Goal: Transaction & Acquisition: Subscribe to service/newsletter

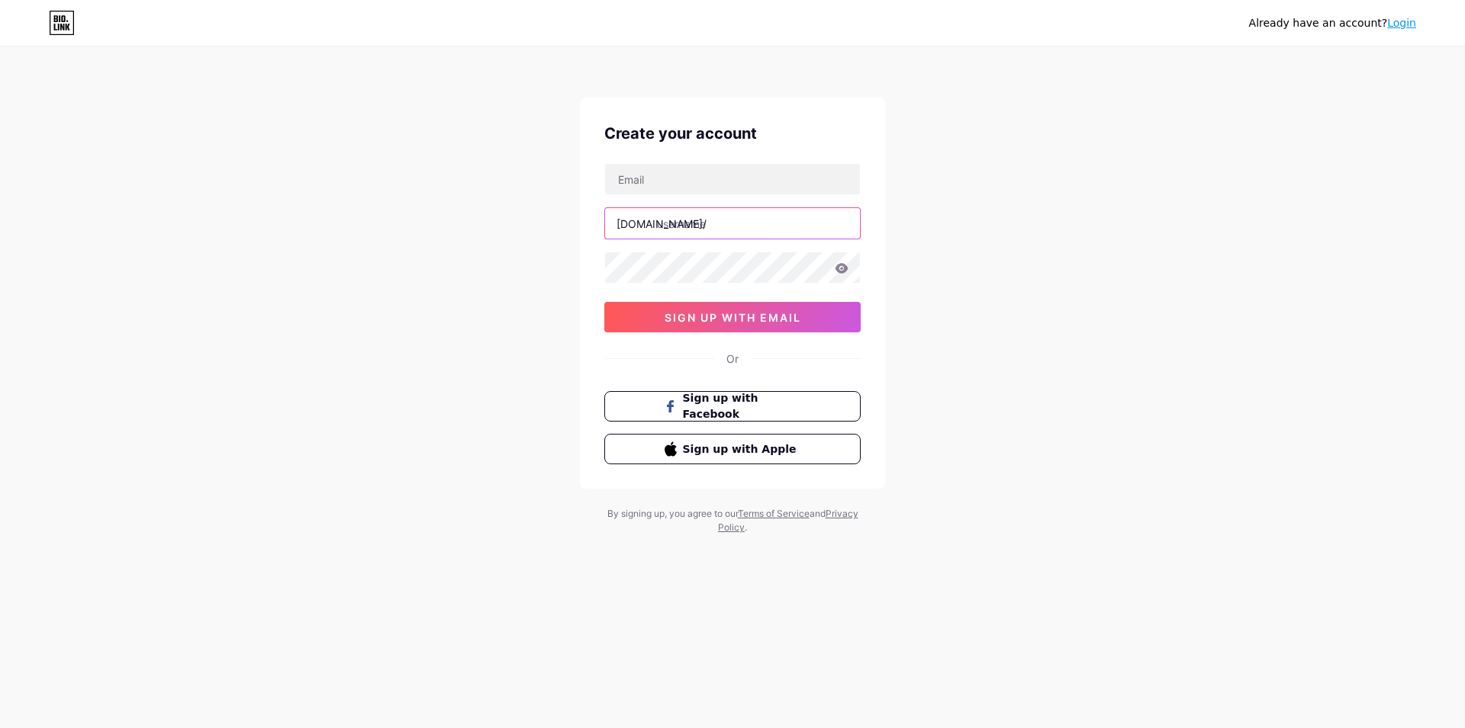
click at [698, 233] on input "text" at bounding box center [732, 223] width 255 height 31
click at [677, 185] on input "text" at bounding box center [732, 179] width 255 height 31
paste input "[EMAIL_ADDRESS][DOMAIN_NAME]"
type input "[EMAIL_ADDRESS][DOMAIN_NAME]"
click at [702, 233] on input "text" at bounding box center [732, 223] width 255 height 31
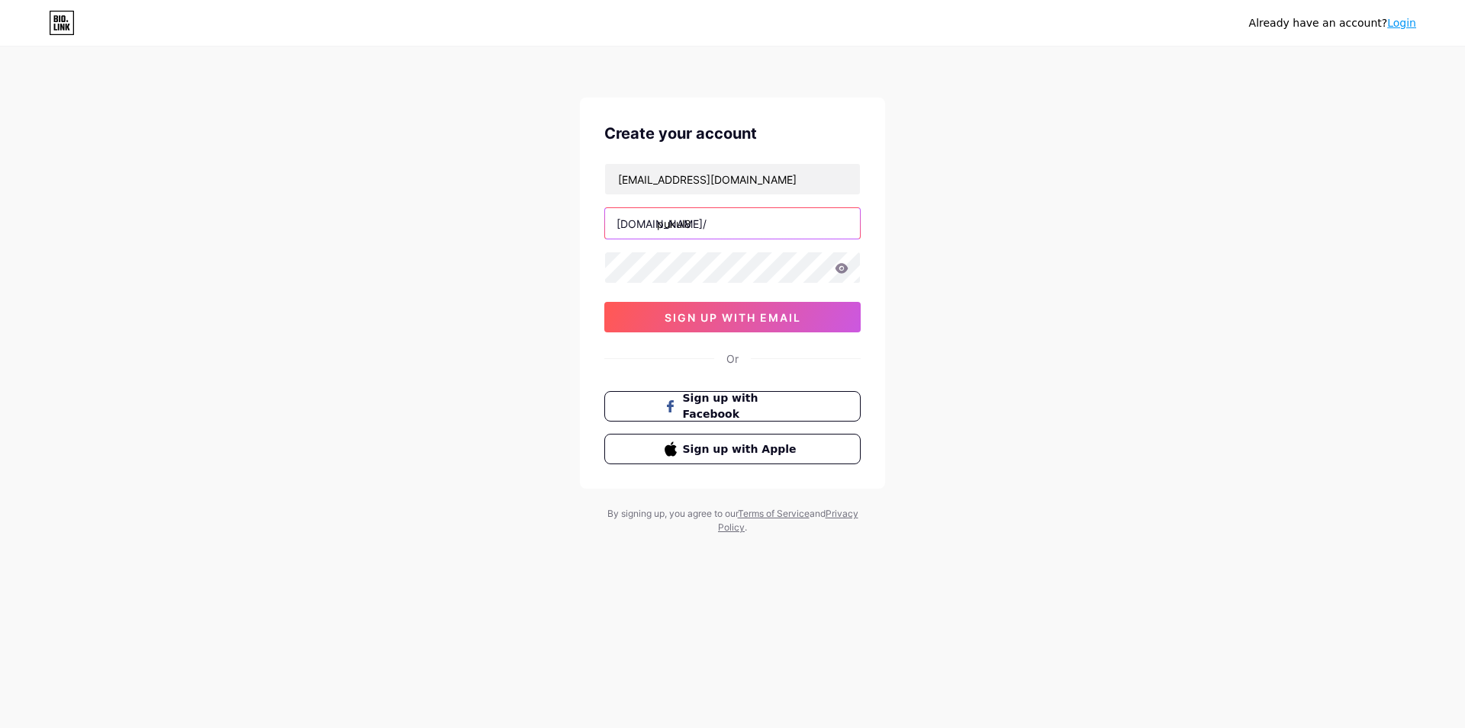
type input "pukul8"
click at [841, 266] on icon at bounding box center [841, 268] width 14 height 11
click at [799, 305] on button "sign up with email" at bounding box center [732, 317] width 256 height 31
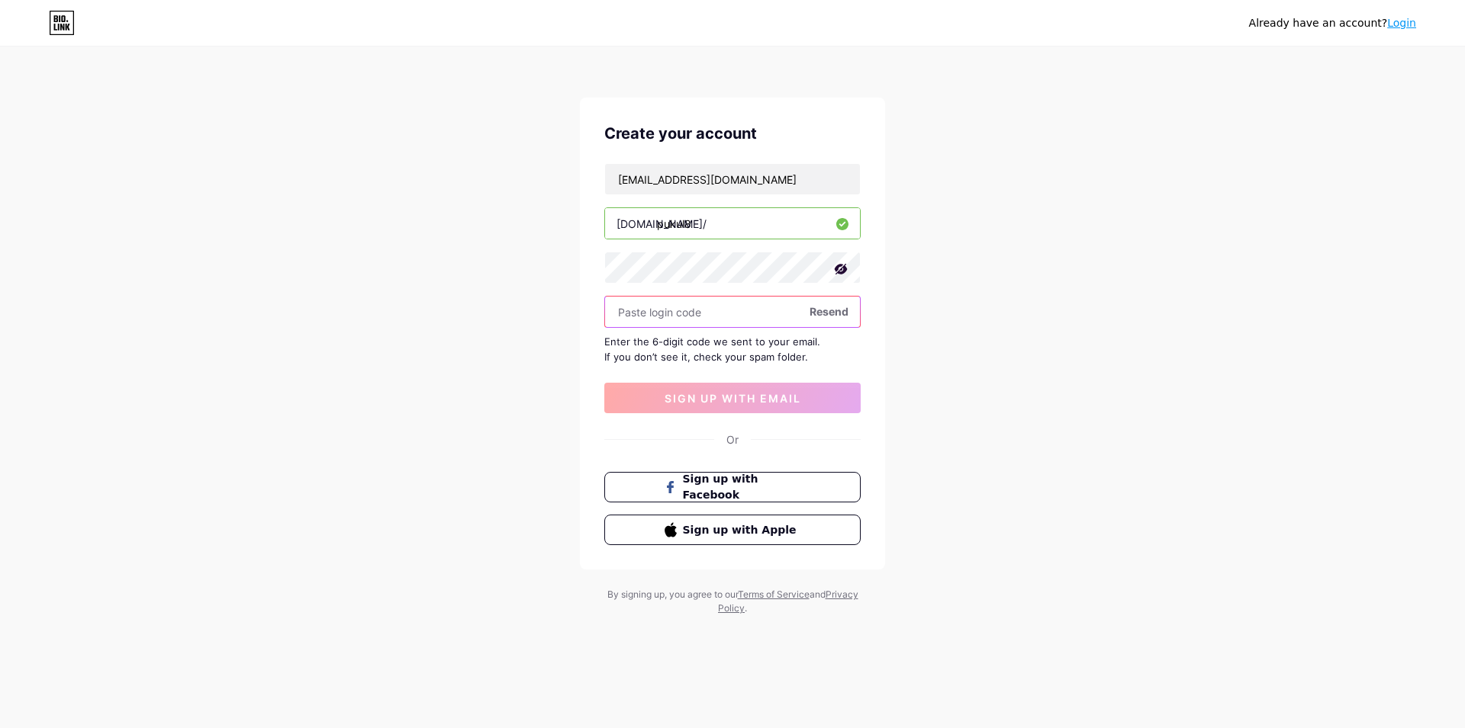
paste input "601366"
type input "601366"
click at [716, 410] on button "sign up with email" at bounding box center [732, 398] width 256 height 31
click at [655, 227] on div "bio.link/" at bounding box center [661, 224] width 90 height 16
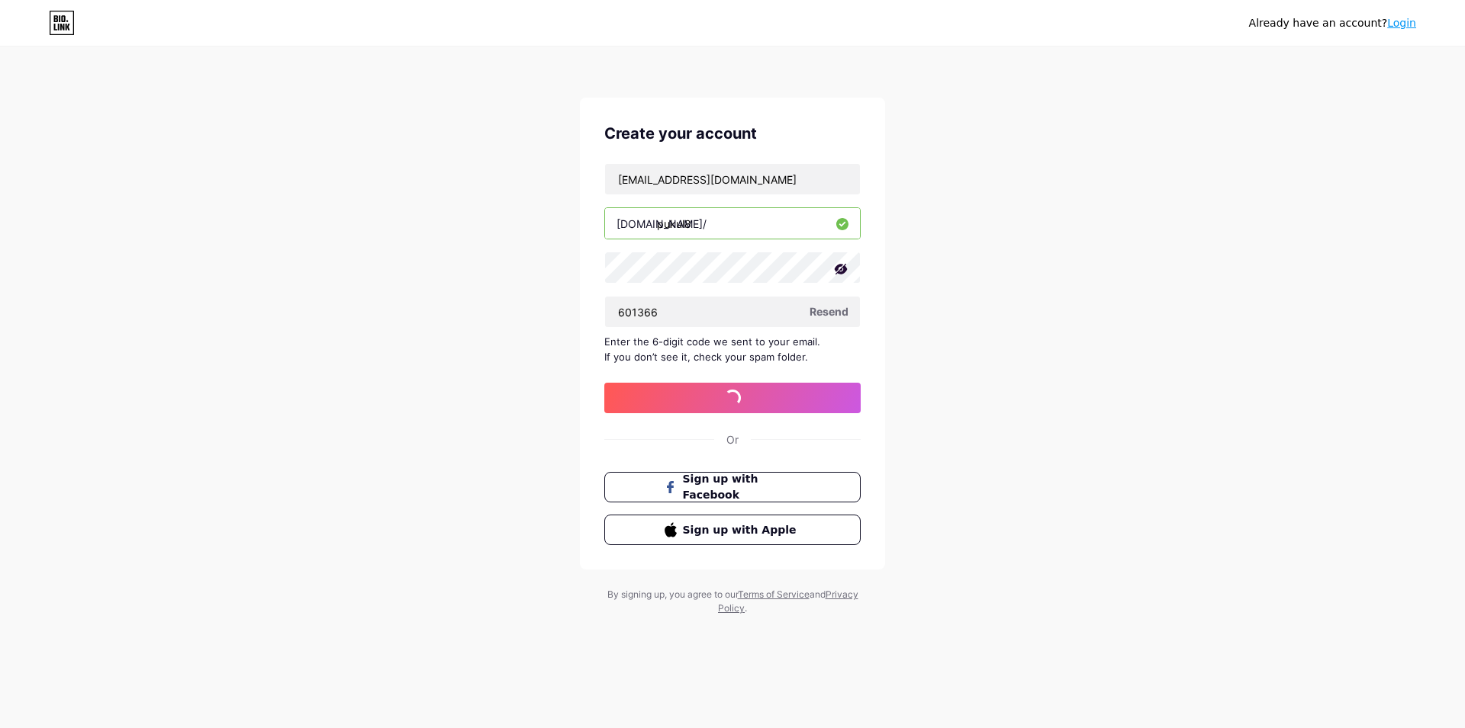
click at [655, 227] on div "bio.link/" at bounding box center [661, 224] width 90 height 16
drag, startPoint x: 701, startPoint y: 220, endPoint x: 593, endPoint y: 216, distance: 108.4
click at [605, 216] on input "pukul8" at bounding box center [732, 223] width 255 height 31
click at [633, 223] on div "bio.link/" at bounding box center [661, 224] width 90 height 16
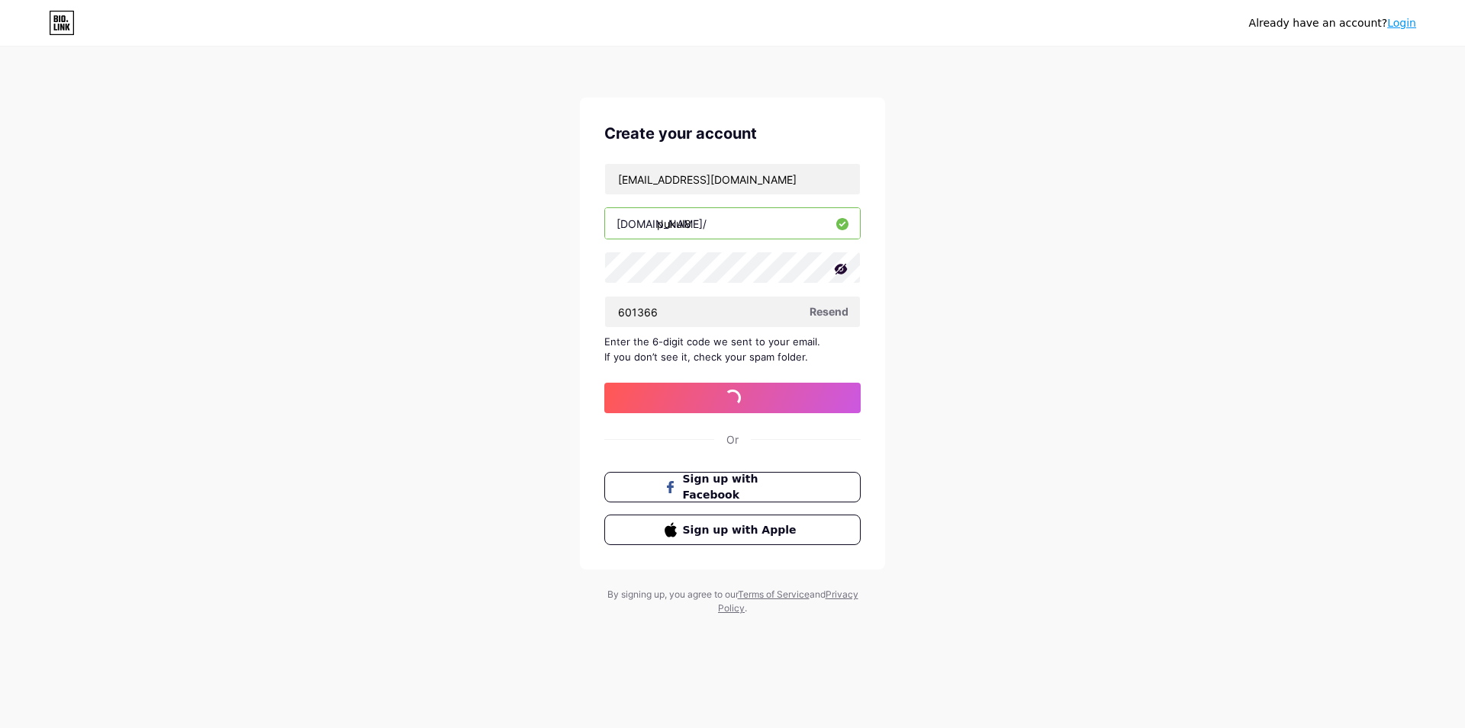
click at [633, 223] on div "bio.link/" at bounding box center [661, 224] width 90 height 16
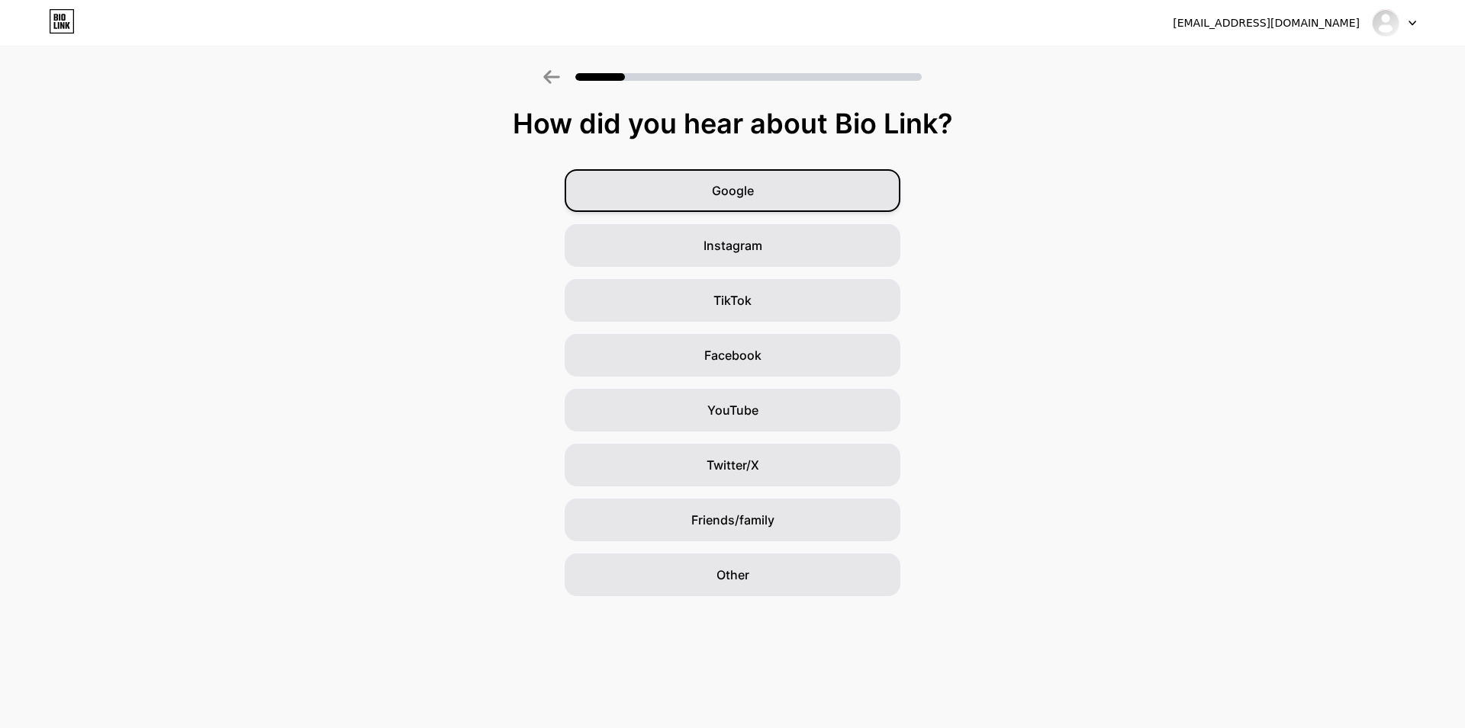
click at [751, 209] on div "Google" at bounding box center [732, 190] width 336 height 43
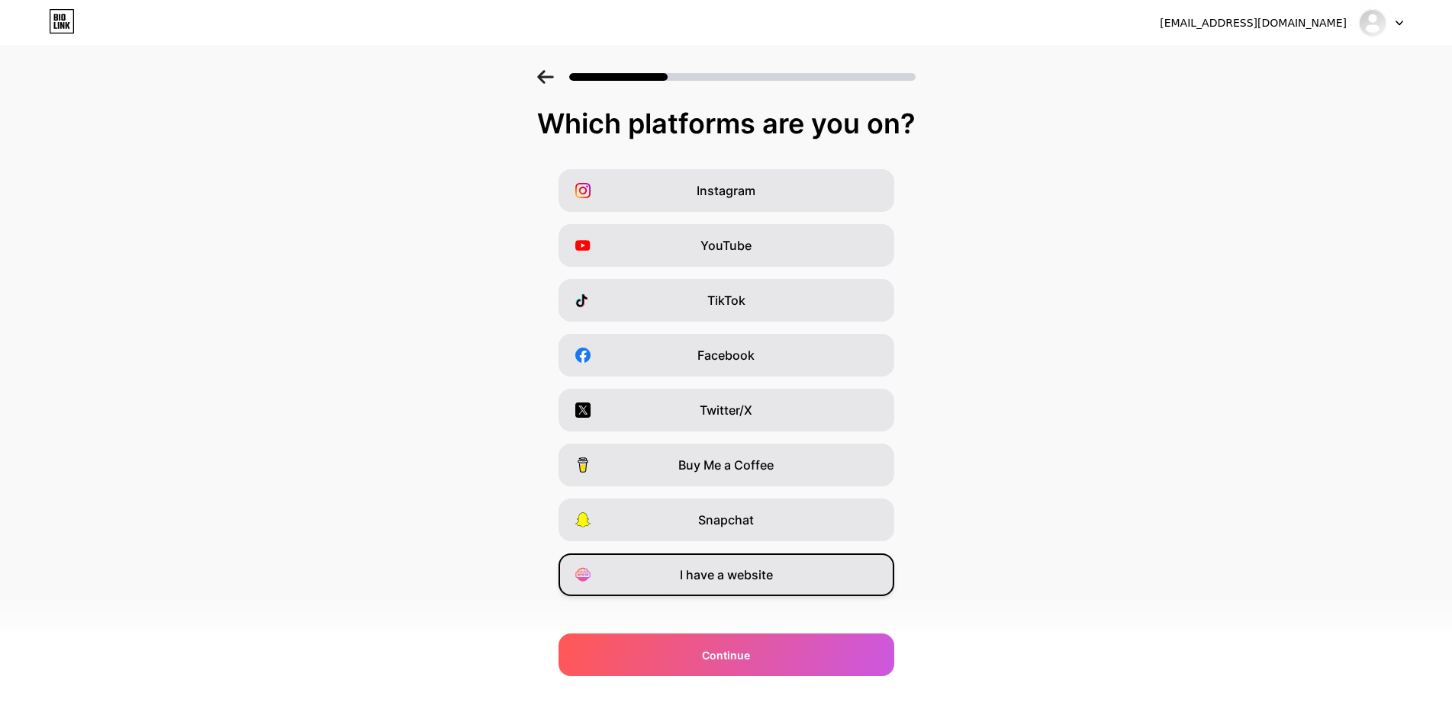
click at [726, 571] on span "I have a website" at bounding box center [726, 575] width 93 height 18
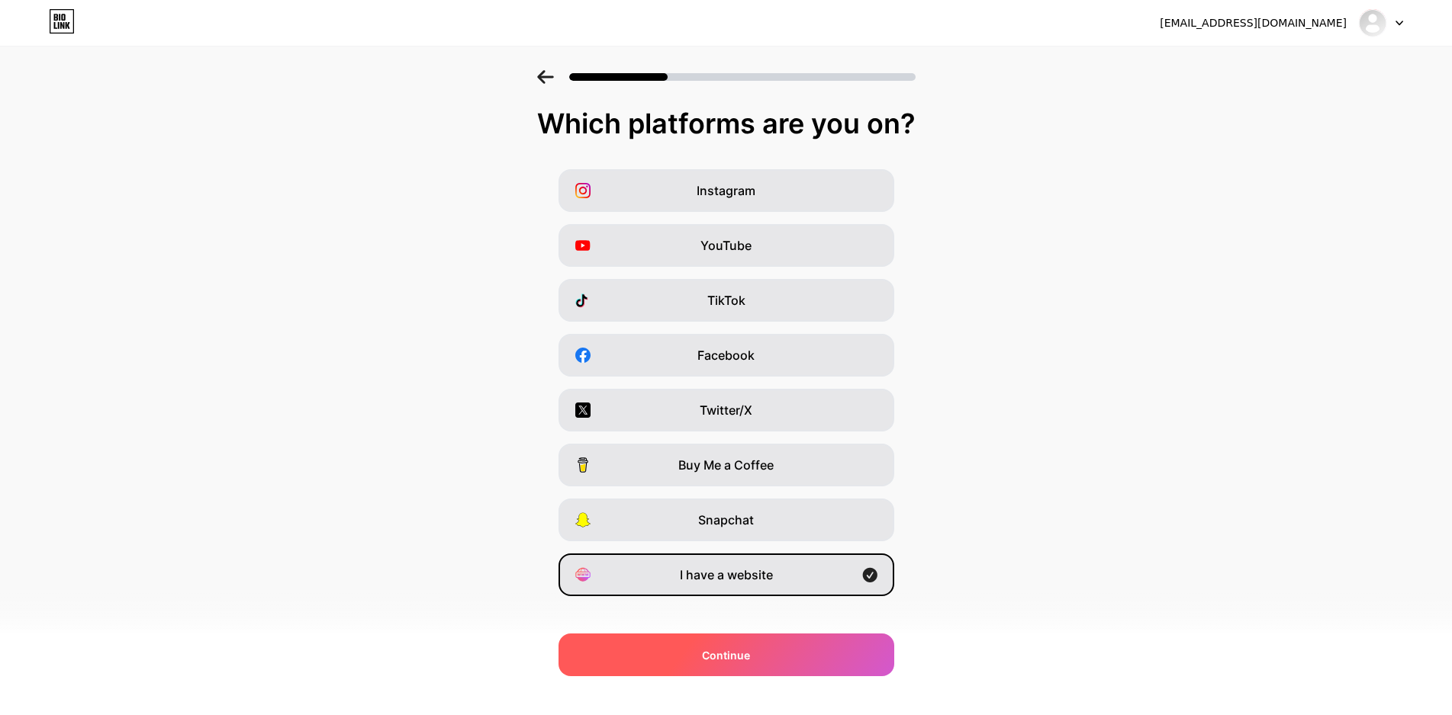
click at [753, 666] on div "Continue" at bounding box center [726, 655] width 336 height 43
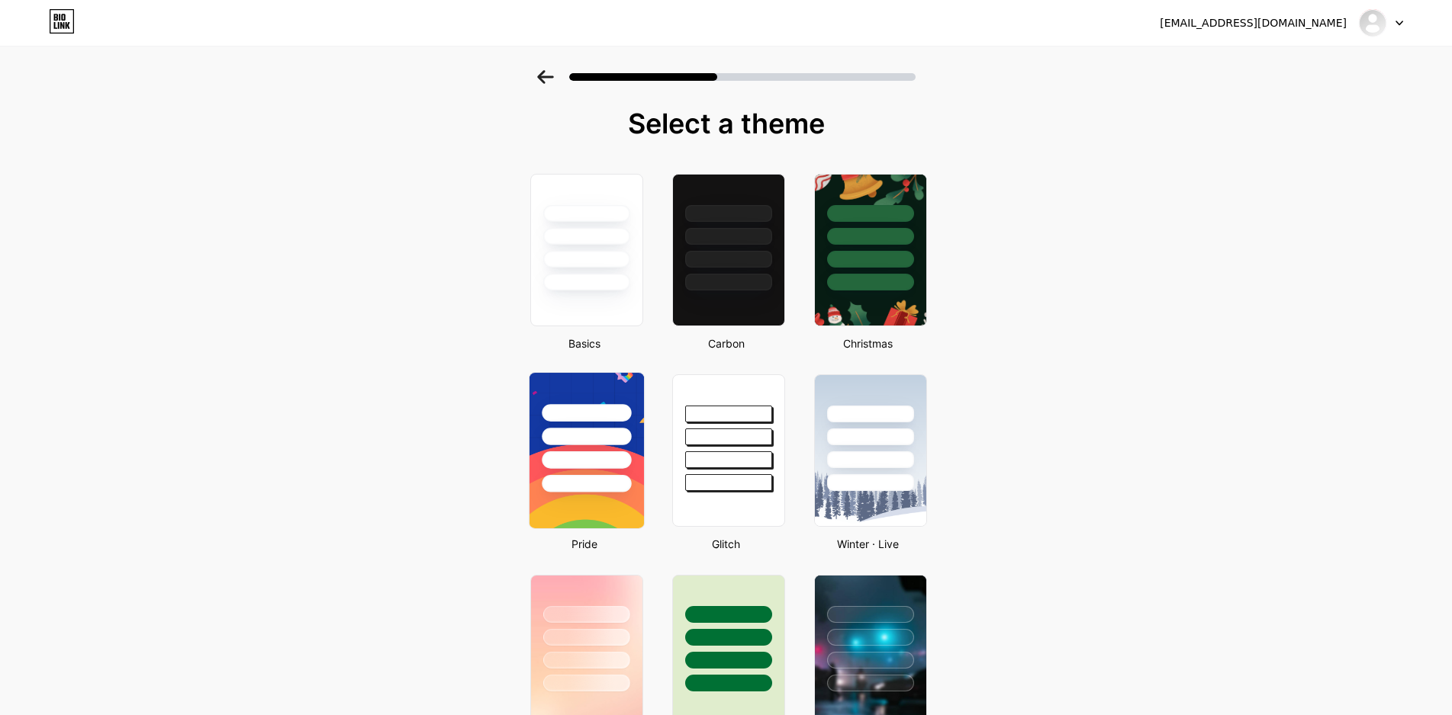
click at [622, 423] on div at bounding box center [586, 433] width 114 height 120
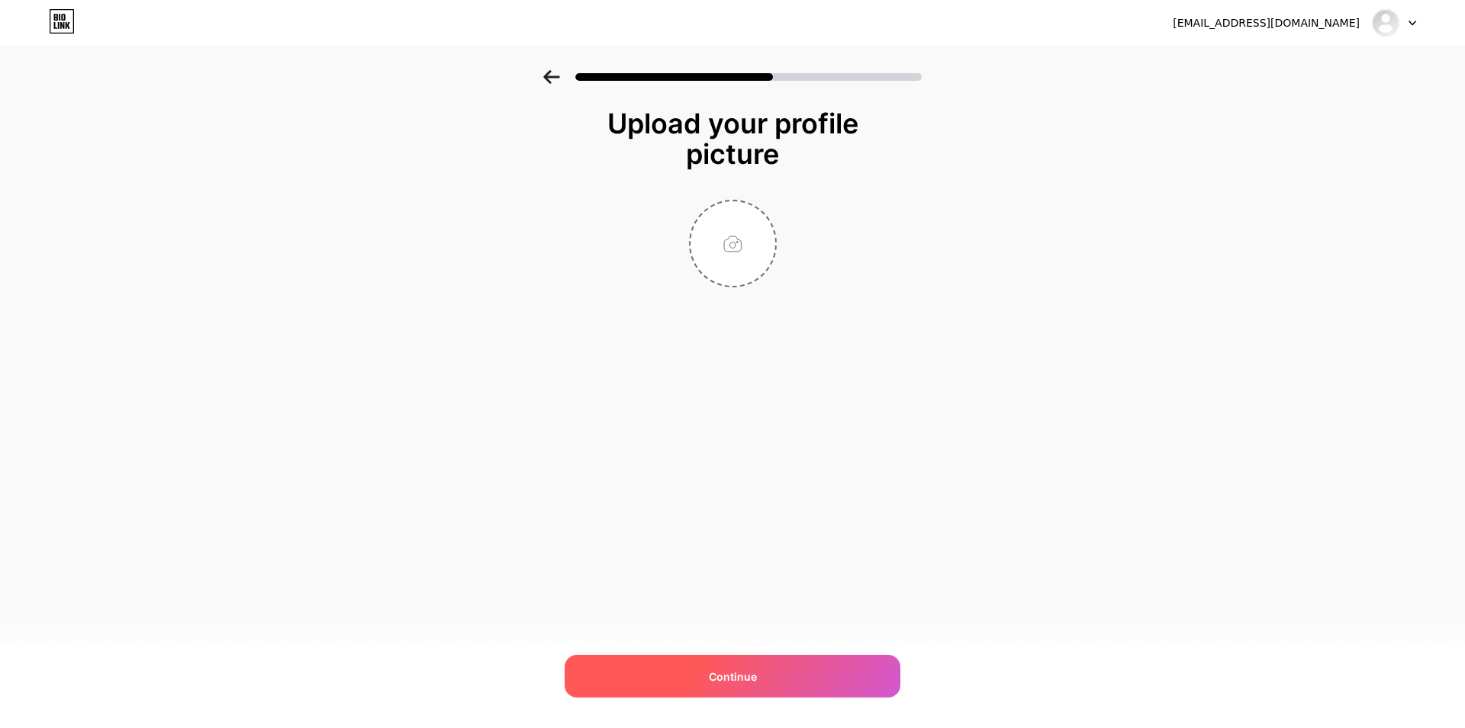
click at [748, 678] on span "Continue" at bounding box center [733, 677] width 48 height 16
click at [789, 683] on div "Continue" at bounding box center [732, 676] width 336 height 43
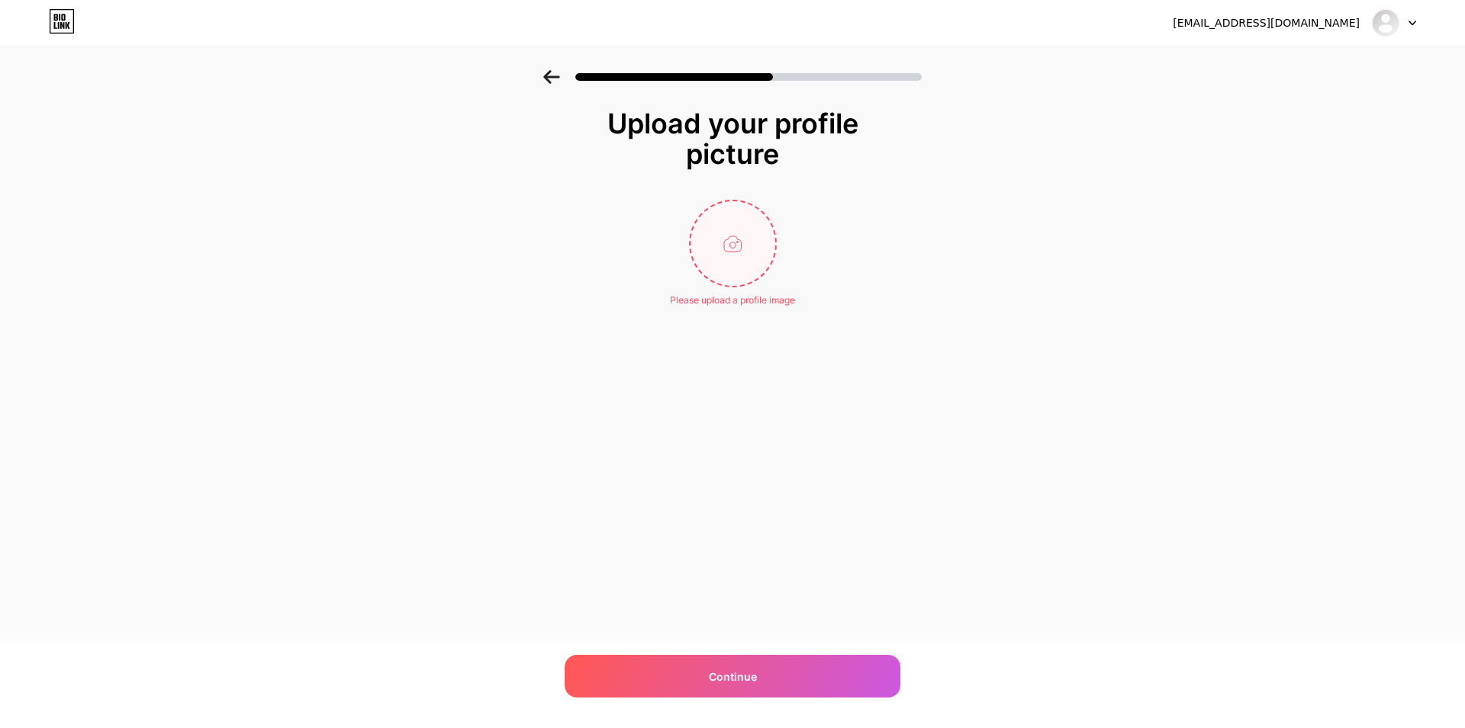
click at [725, 262] on input "file" at bounding box center [732, 243] width 85 height 85
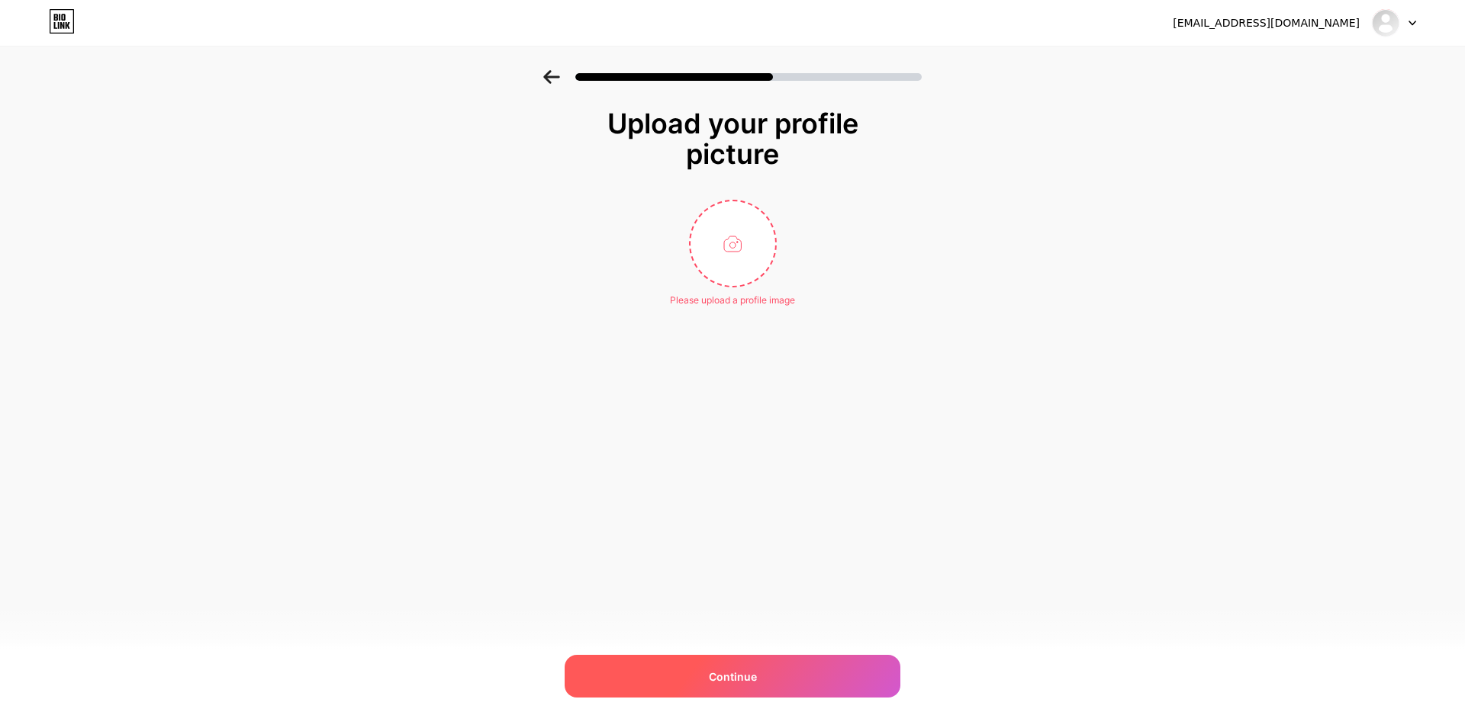
click at [792, 673] on div "Continue" at bounding box center [732, 676] width 336 height 43
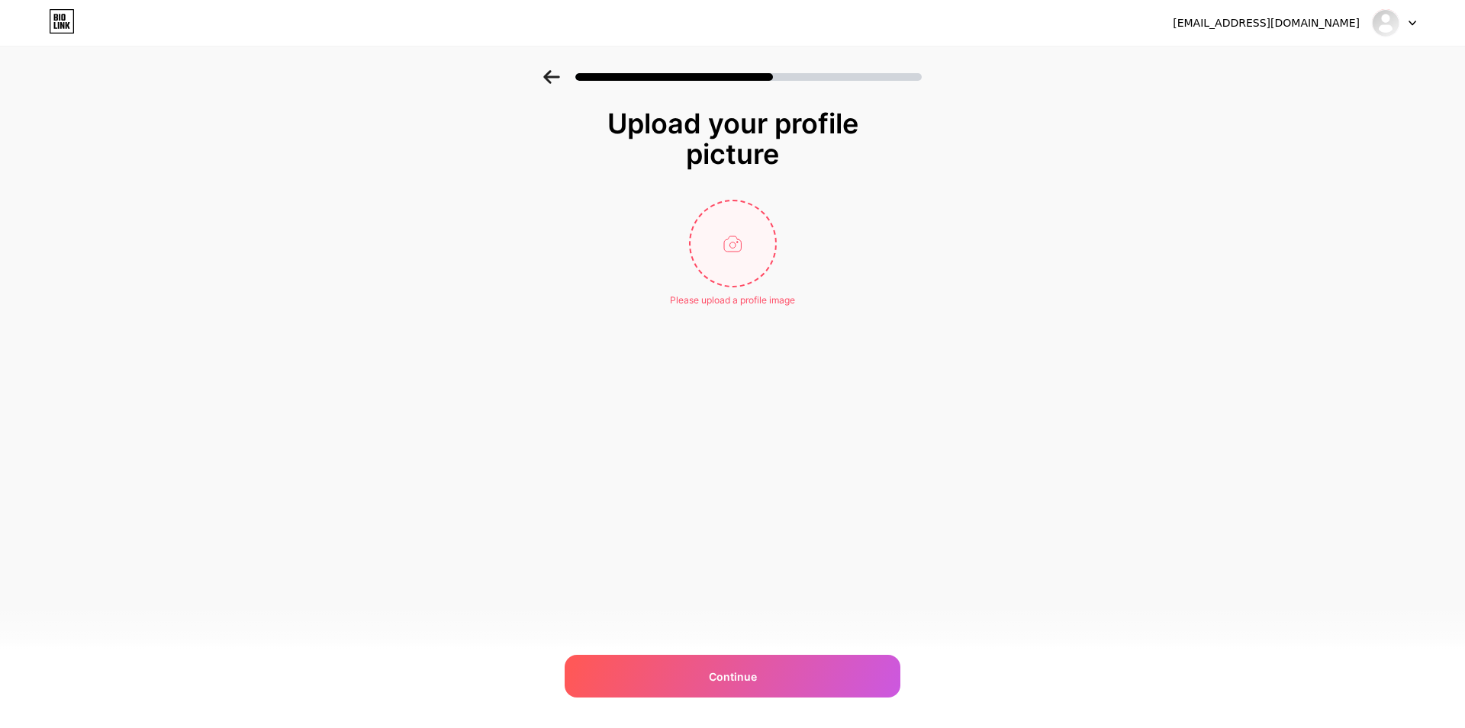
click at [725, 256] on input "file" at bounding box center [732, 243] width 85 height 85
type input "C:\fakepath\apizeus77-sensasi-bermain-game-rtp-tinggi.png"
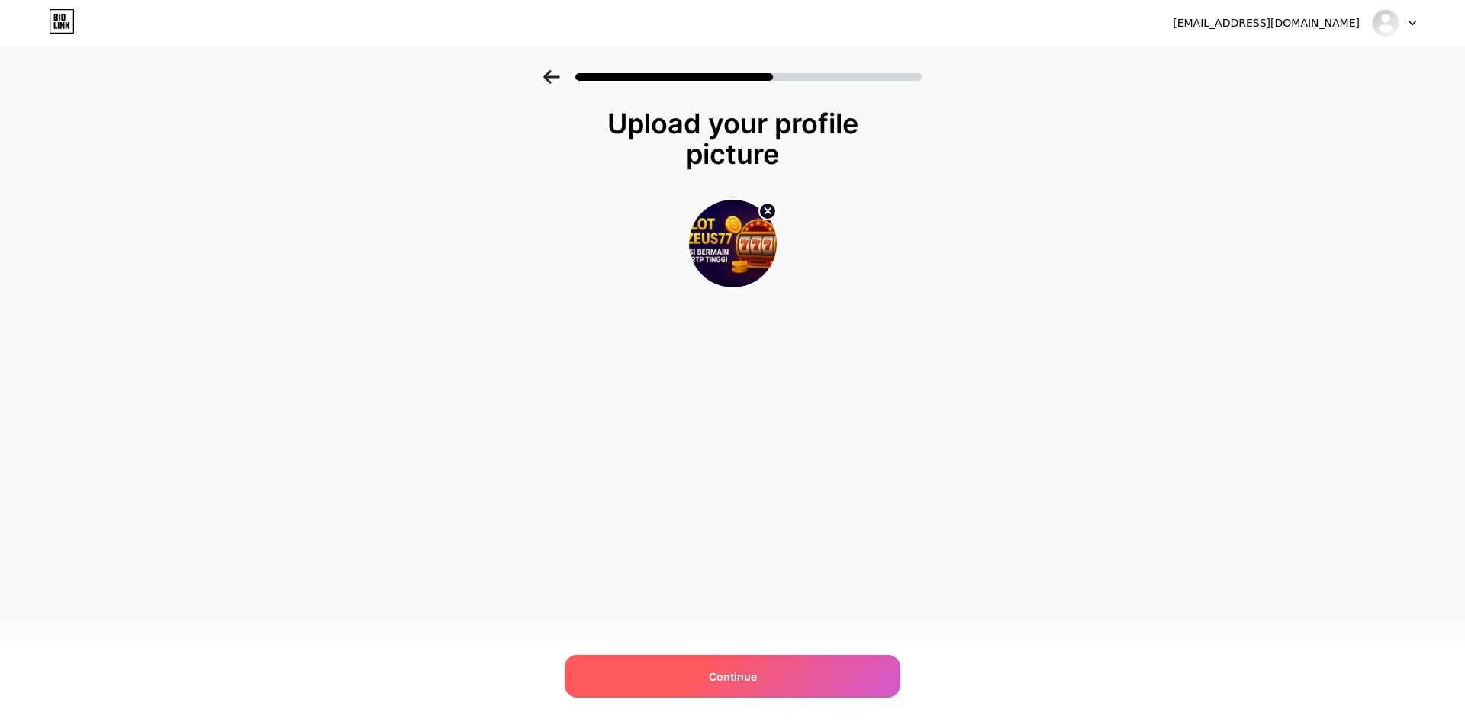
click at [796, 681] on div "Continue" at bounding box center [732, 676] width 336 height 43
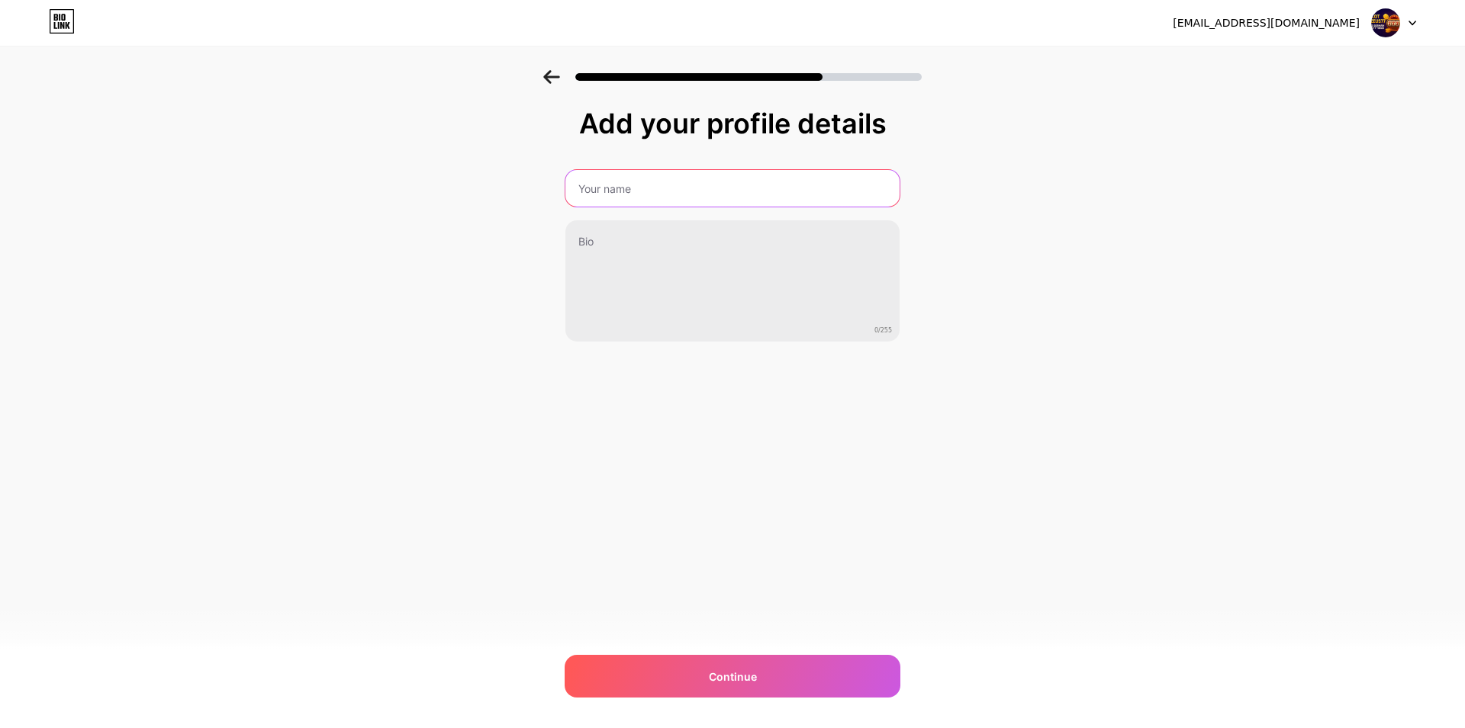
click at [696, 203] on input "text" at bounding box center [732, 188] width 334 height 37
paste input "Situs Pukul8 – Winrate Stabil, Gampang Jackpot!"
type input "Situs Pukul8 – Winrate Stabil, Gampang Jackpot!"
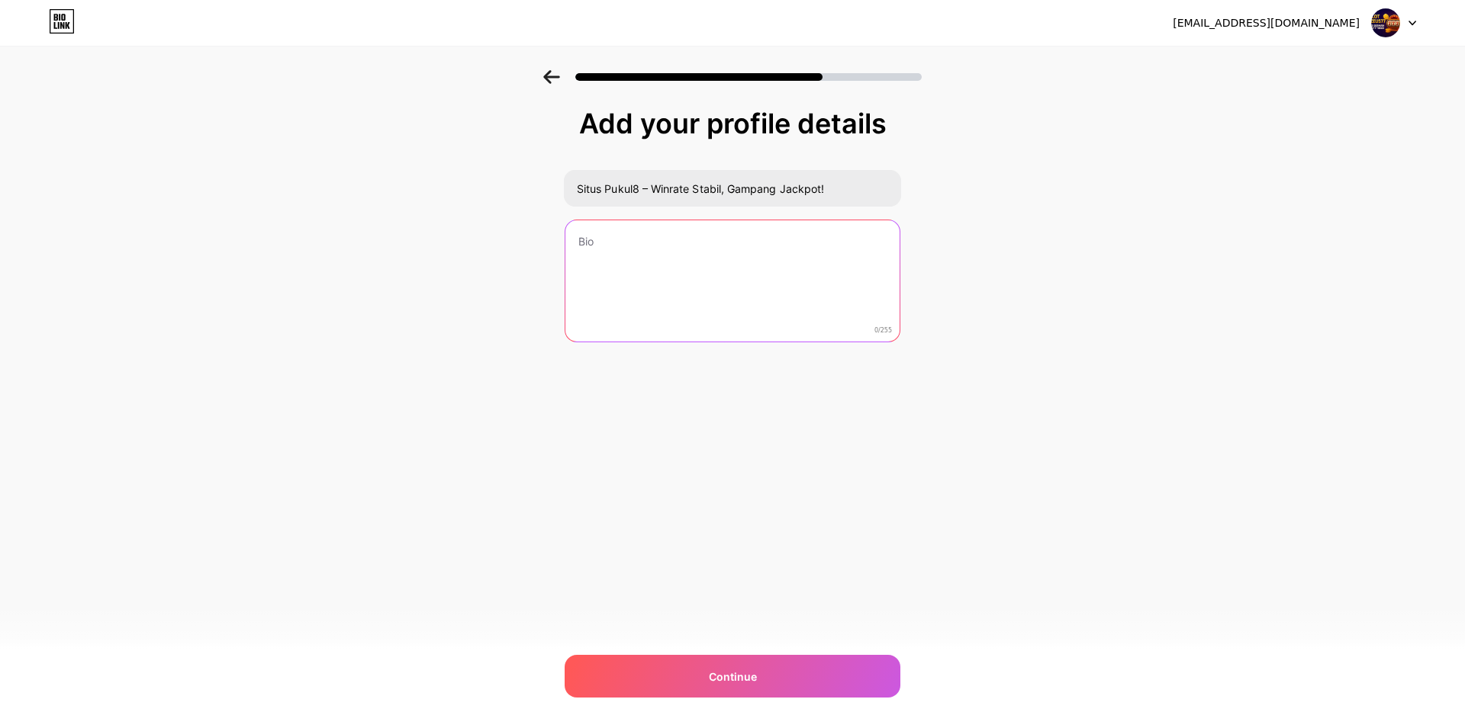
click at [646, 258] on textarea at bounding box center [732, 281] width 334 height 123
paste textarea "Sudah terbukti, ribuan pemain sukses menang di Pukul8 setiap hari. RTP real tim…"
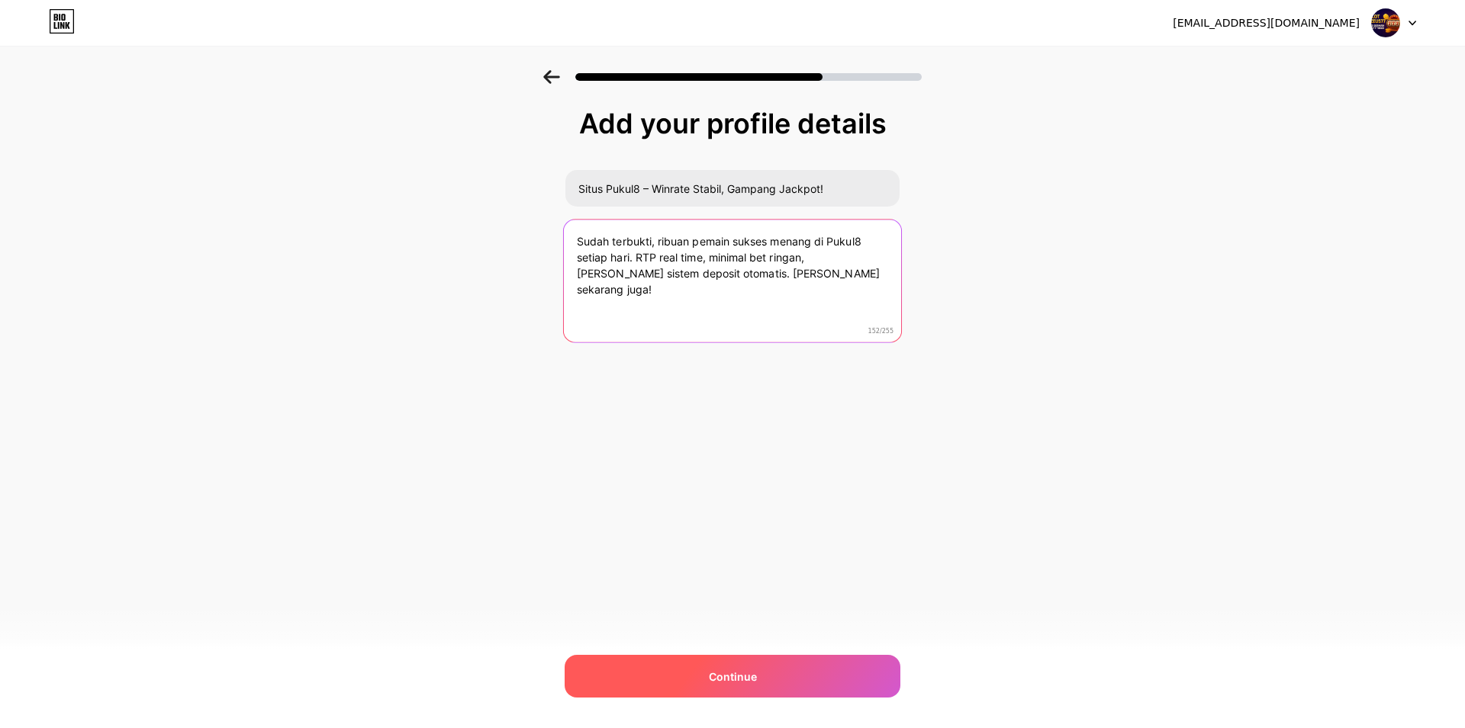
type textarea "Sudah terbukti, ribuan pemain sukses menang di Pukul8 setiap hari. RTP real tim…"
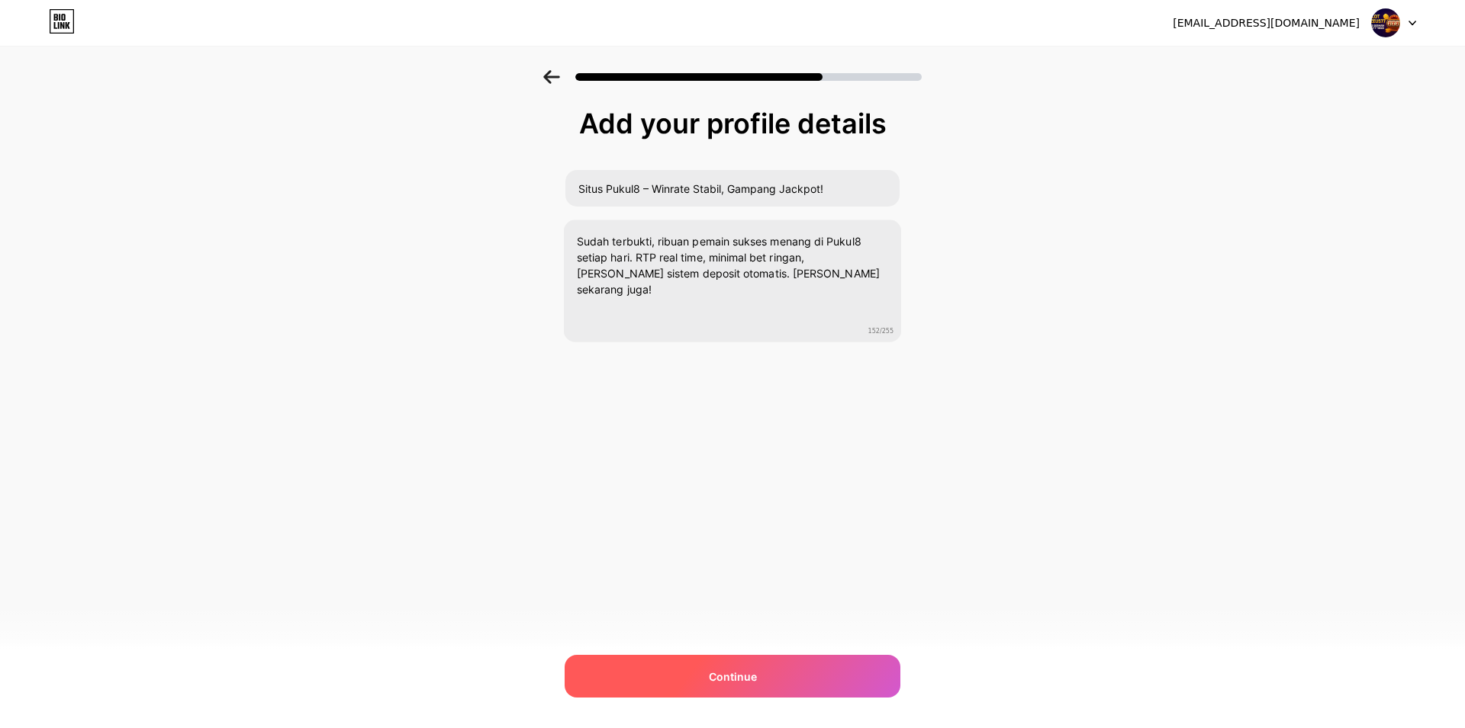
click at [736, 664] on div "Continue" at bounding box center [732, 676] width 336 height 43
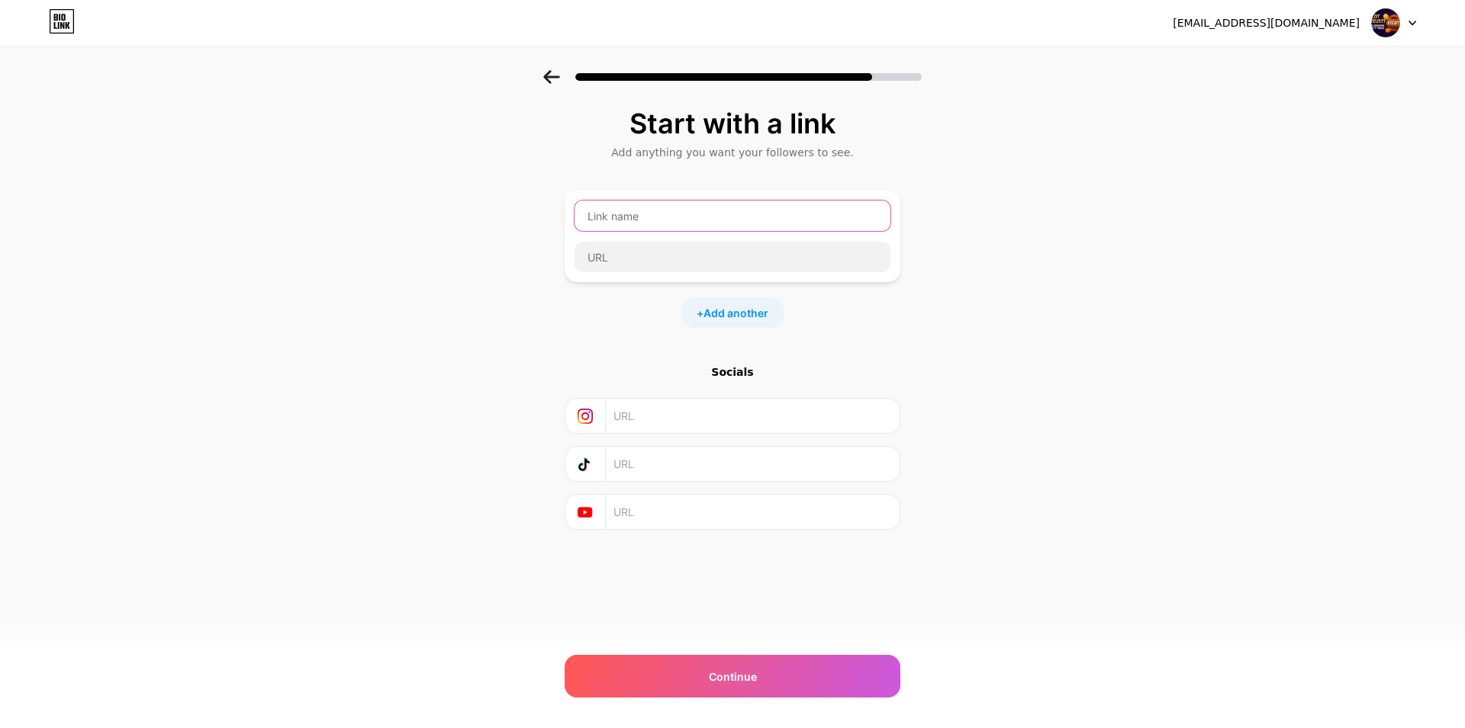
click at [650, 223] on input "text" at bounding box center [732, 216] width 316 height 31
type input "LINK LOGIN PUKUL8"
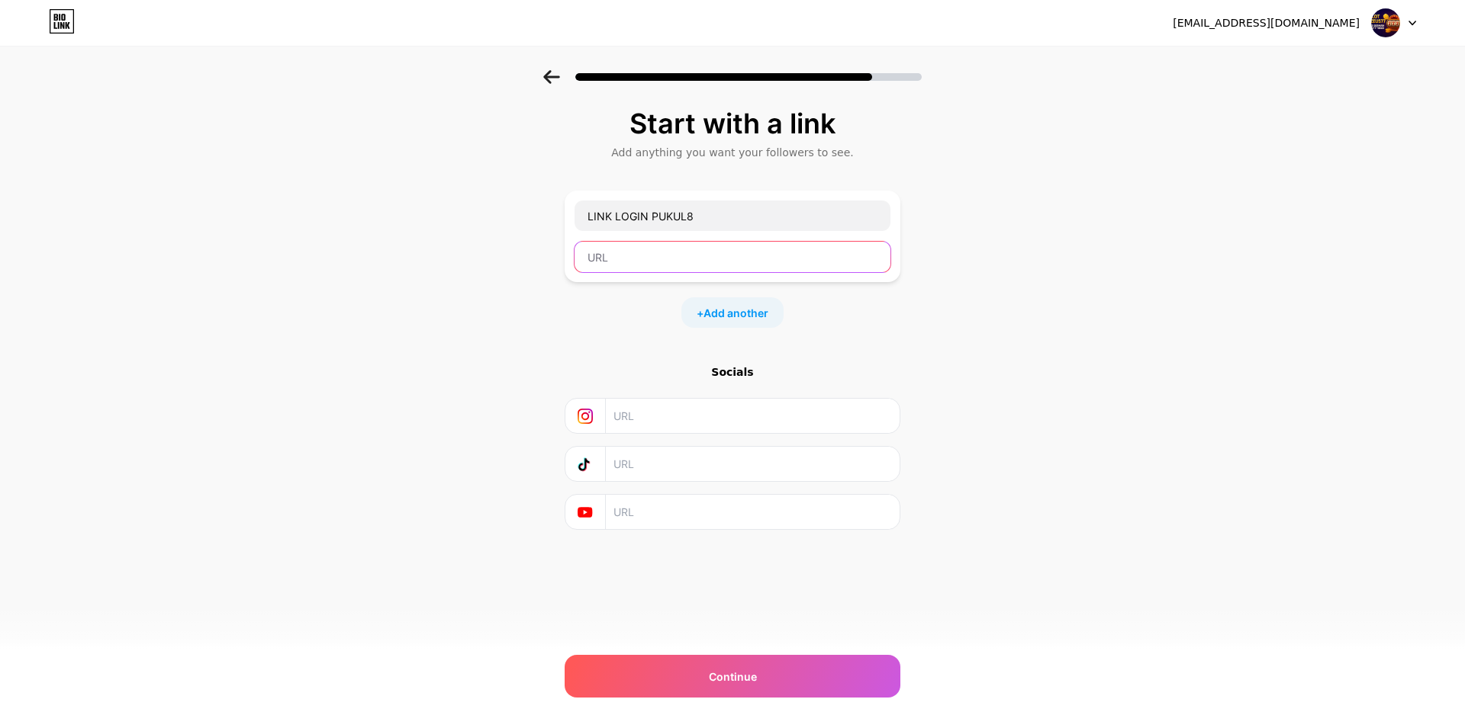
paste input "https://pukul8.com/"
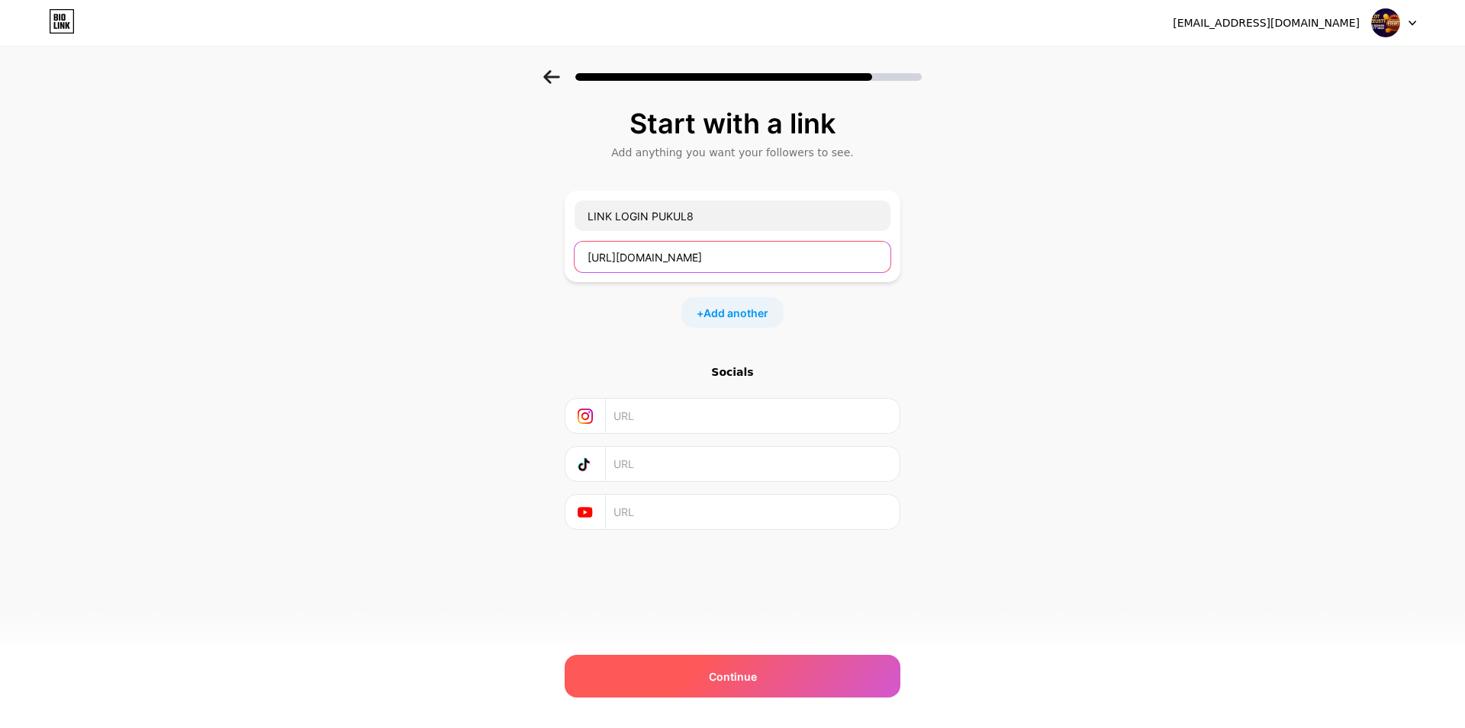
type input "https://pukul8.com/"
click at [756, 675] on div "Continue" at bounding box center [732, 676] width 336 height 43
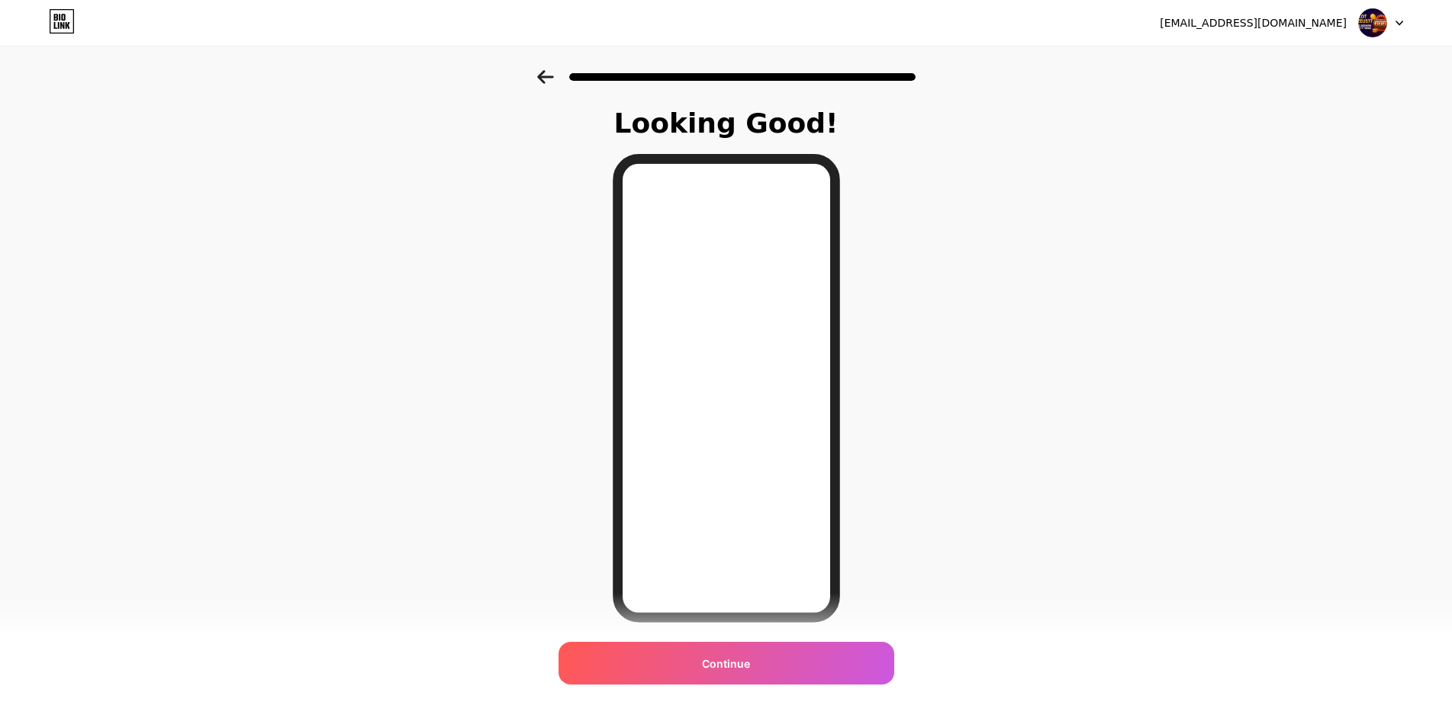
click at [722, 700] on div "Looking Good! Continue" at bounding box center [726, 406] width 267 height 597
click at [735, 663] on span "Continue" at bounding box center [726, 664] width 48 height 16
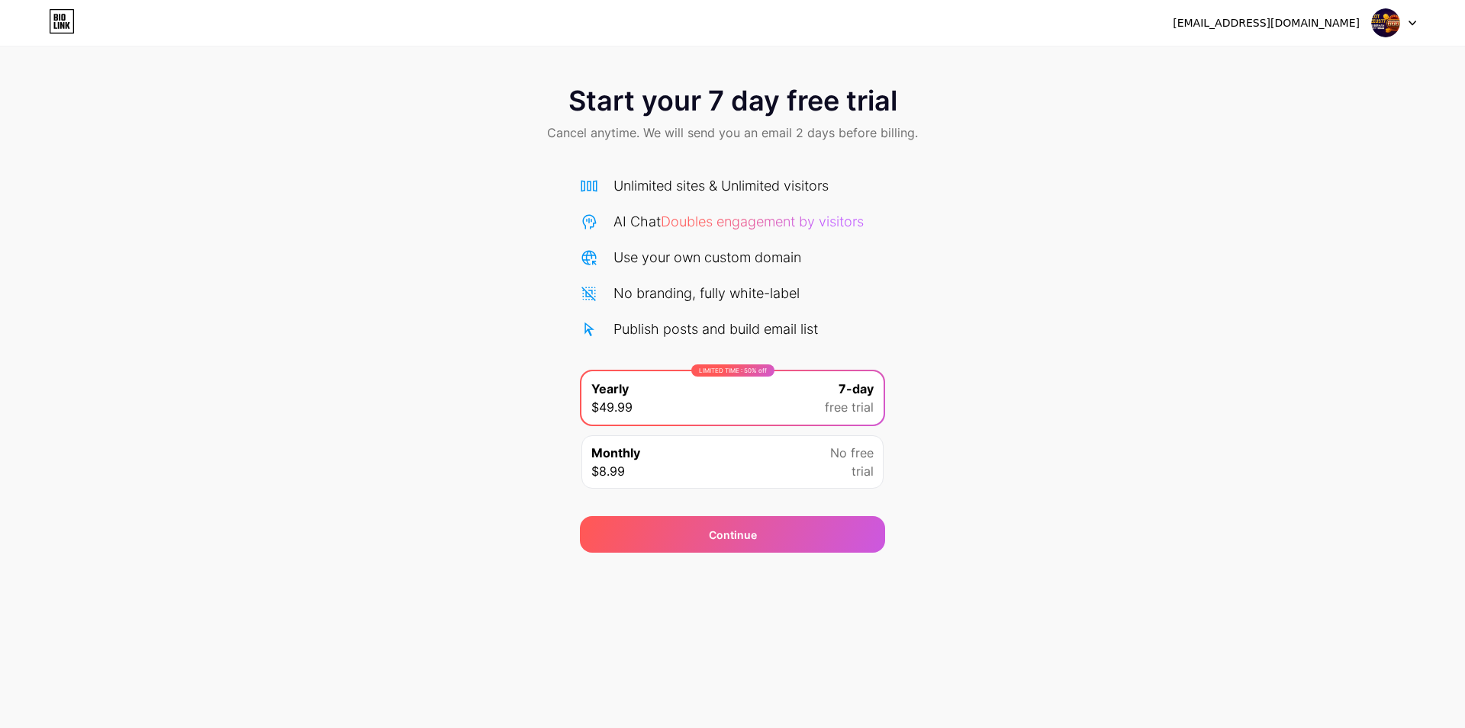
drag, startPoint x: 1181, startPoint y: 198, endPoint x: 841, endPoint y: 130, distance: 346.0
click at [1180, 197] on div "Start your 7 day free trial Cancel anytime. We will send you an email 2 days be…" at bounding box center [732, 311] width 1465 height 483
click at [632, 101] on span "Start your 7 day free trial" at bounding box center [732, 100] width 329 height 31
click at [796, 540] on div "Continue" at bounding box center [732, 534] width 305 height 37
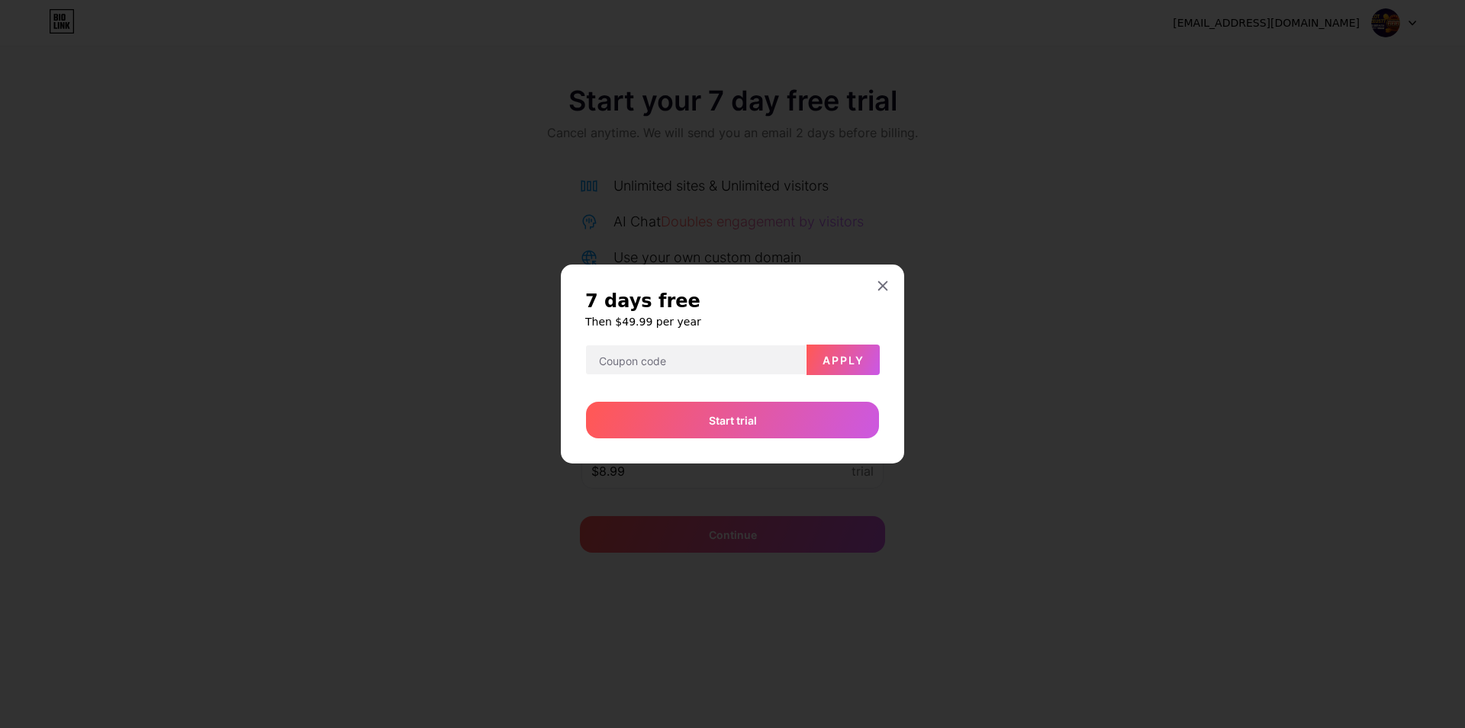
click at [803, 471] on div at bounding box center [732, 364] width 1465 height 728
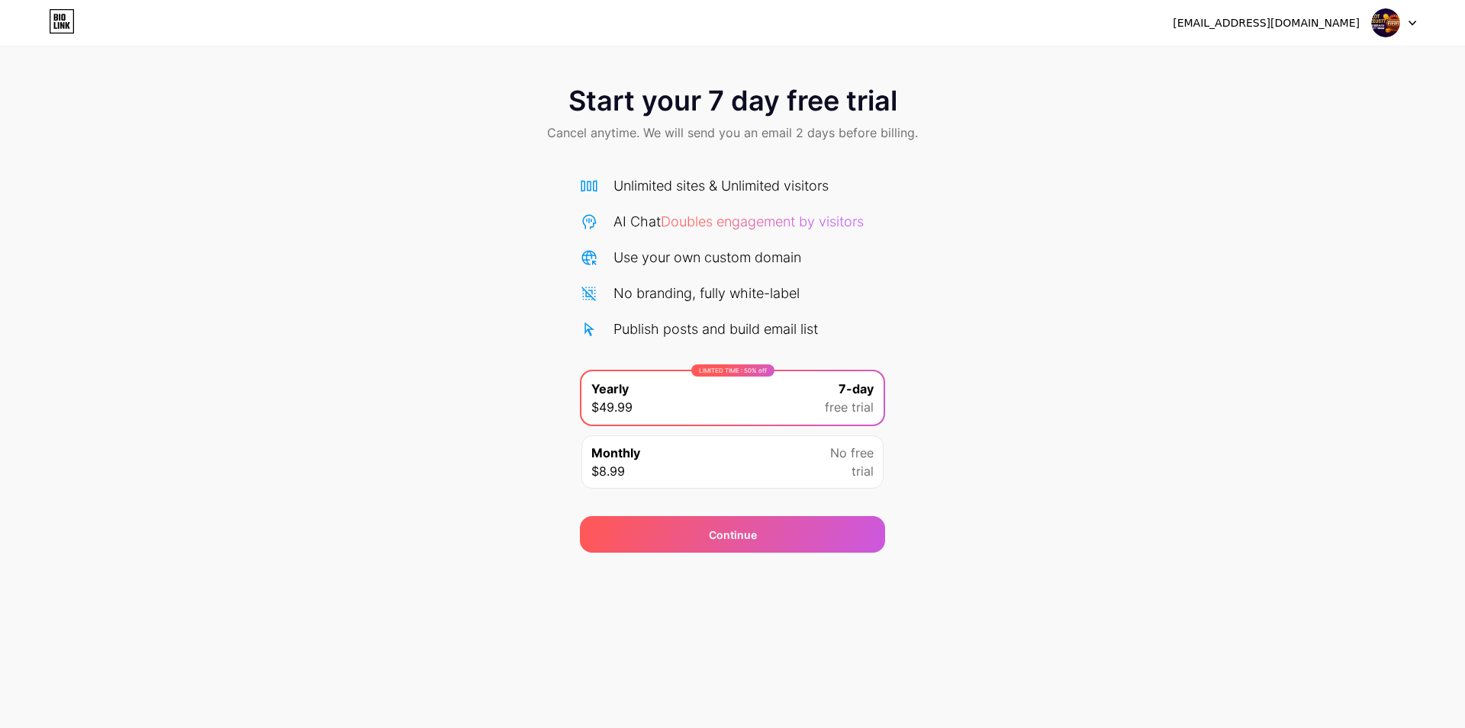
click at [803, 471] on div "Monthly $8.99 No free trial" at bounding box center [732, 462] width 302 height 53
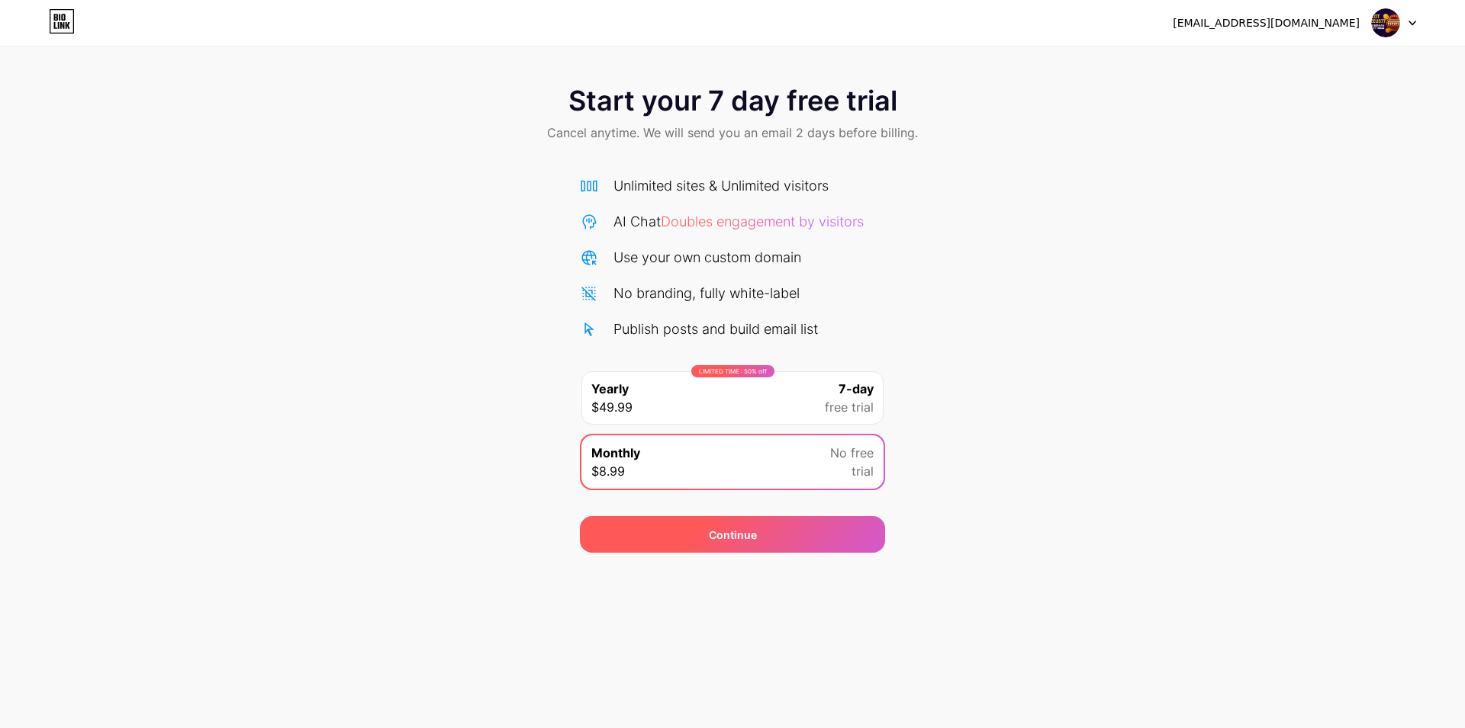
click at [779, 545] on div "Continue" at bounding box center [732, 534] width 305 height 37
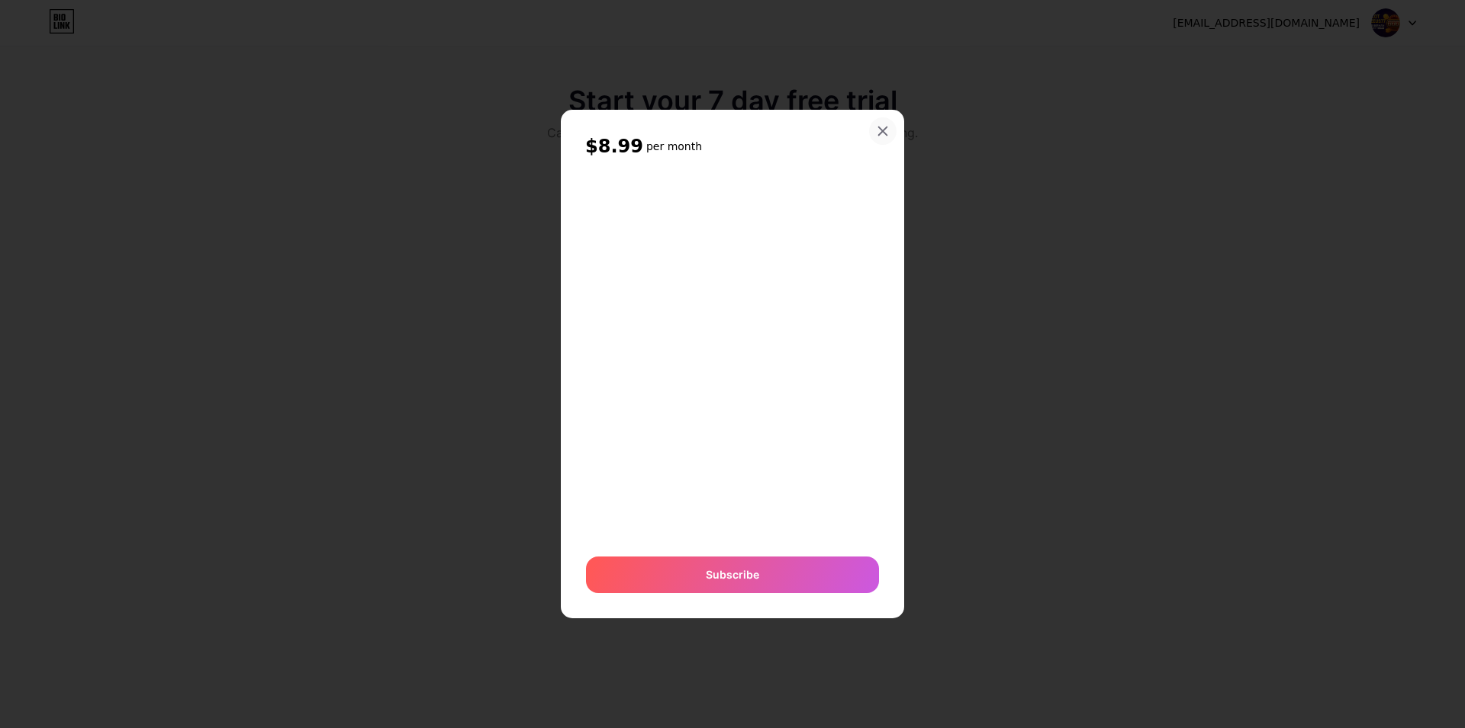
click at [889, 126] on div at bounding box center [882, 130] width 27 height 27
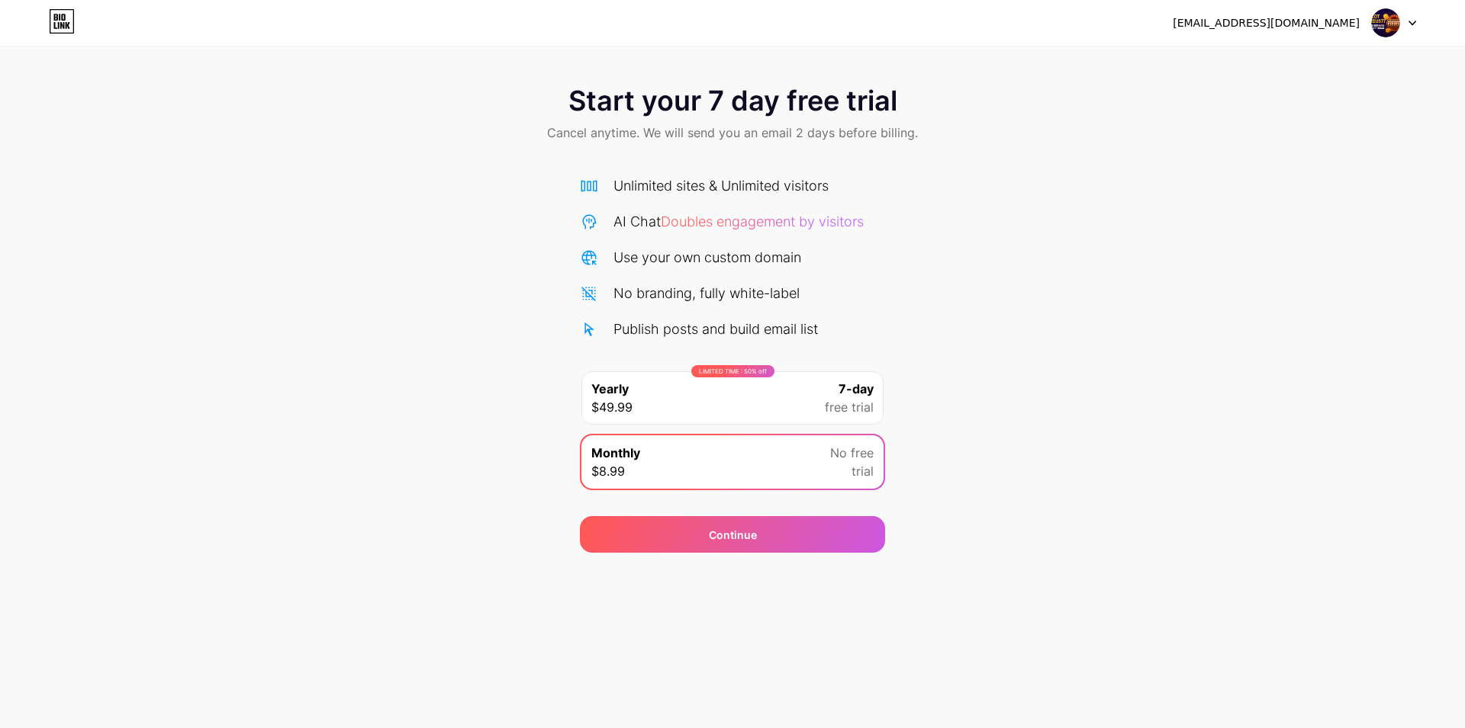
click at [69, 17] on icon at bounding box center [62, 21] width 26 height 24
click at [806, 111] on span "Start your 7 day free trial" at bounding box center [732, 100] width 329 height 31
click at [1383, 13] on img at bounding box center [1385, 22] width 29 height 29
click at [992, 129] on div "Start your 7 day free trial Cancel anytime. We will send you an email 2 days be…" at bounding box center [732, 115] width 1465 height 90
click at [789, 478] on div "Monthly $8.99 No free trial" at bounding box center [732, 462] width 302 height 53
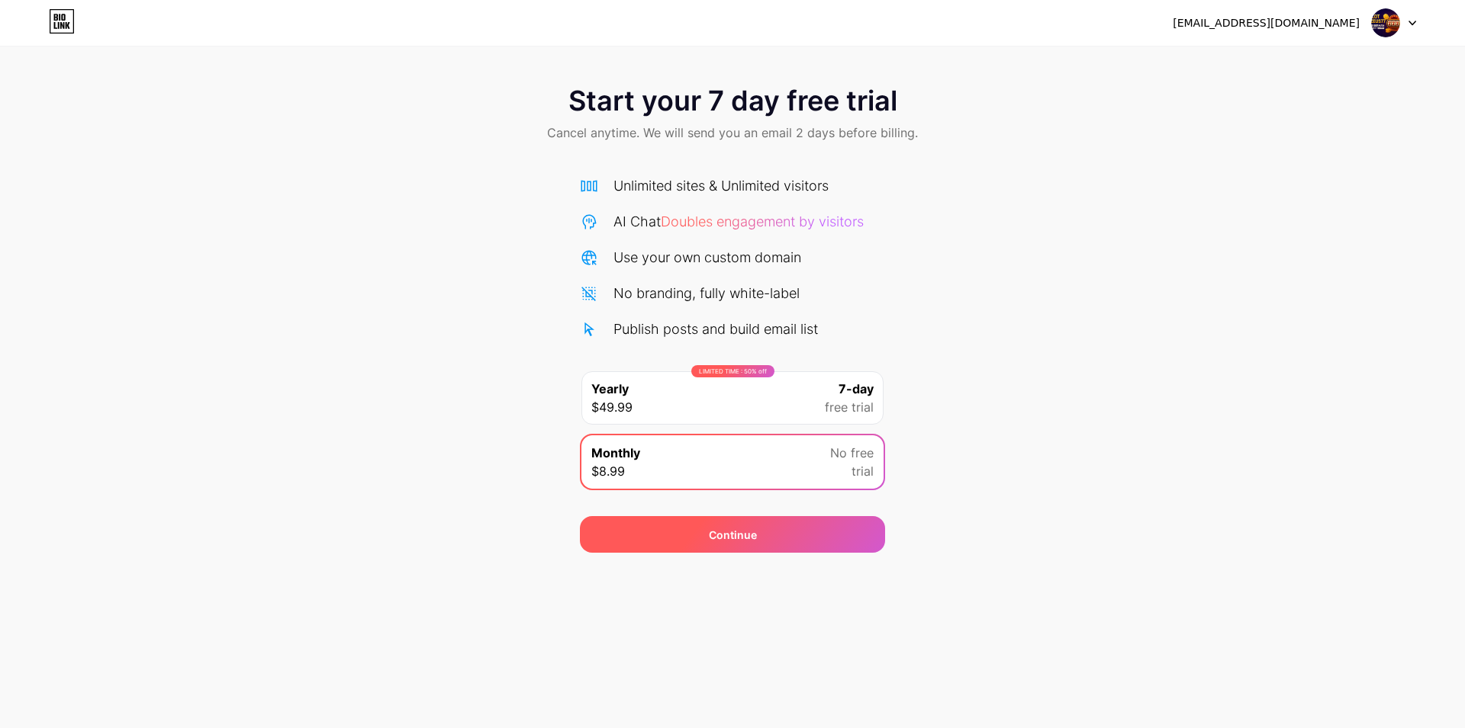
click at [774, 542] on div "Continue" at bounding box center [732, 534] width 305 height 37
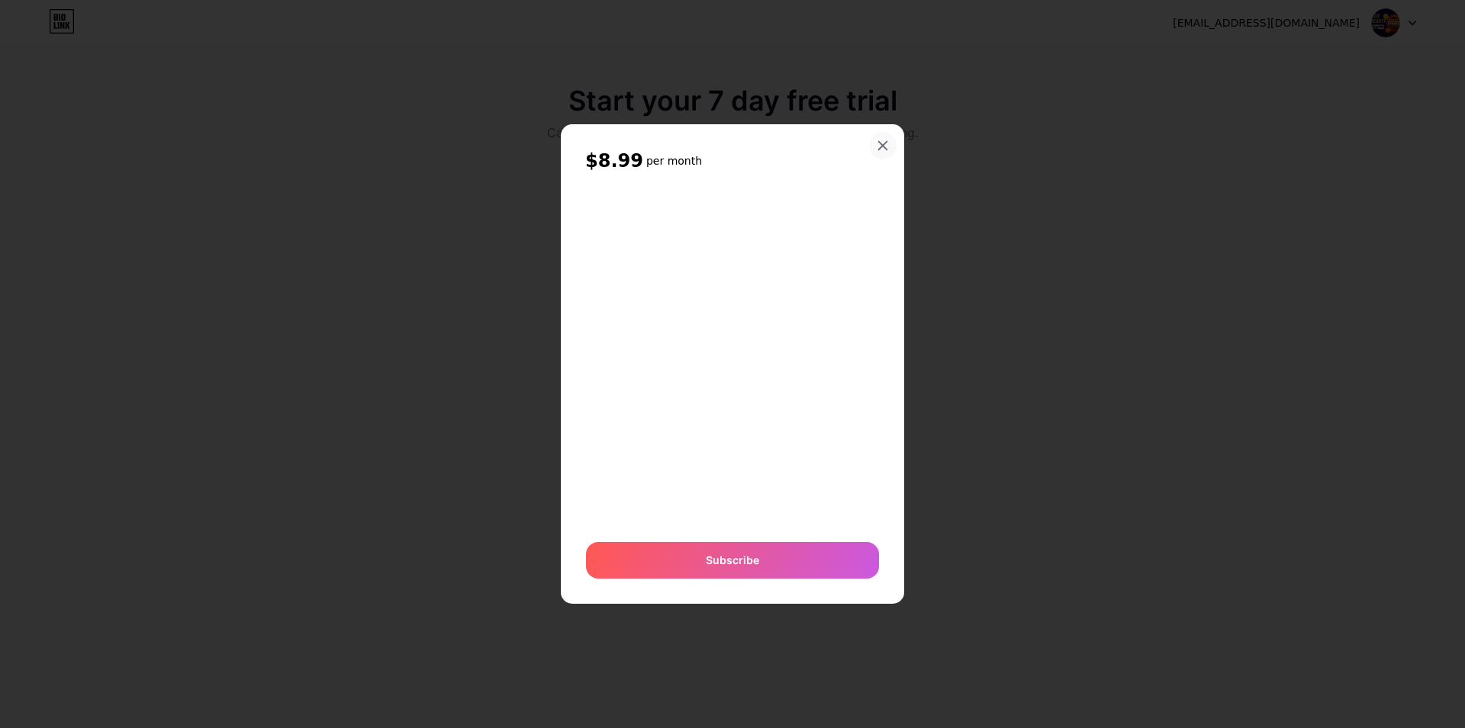
click at [879, 146] on icon at bounding box center [882, 146] width 12 height 12
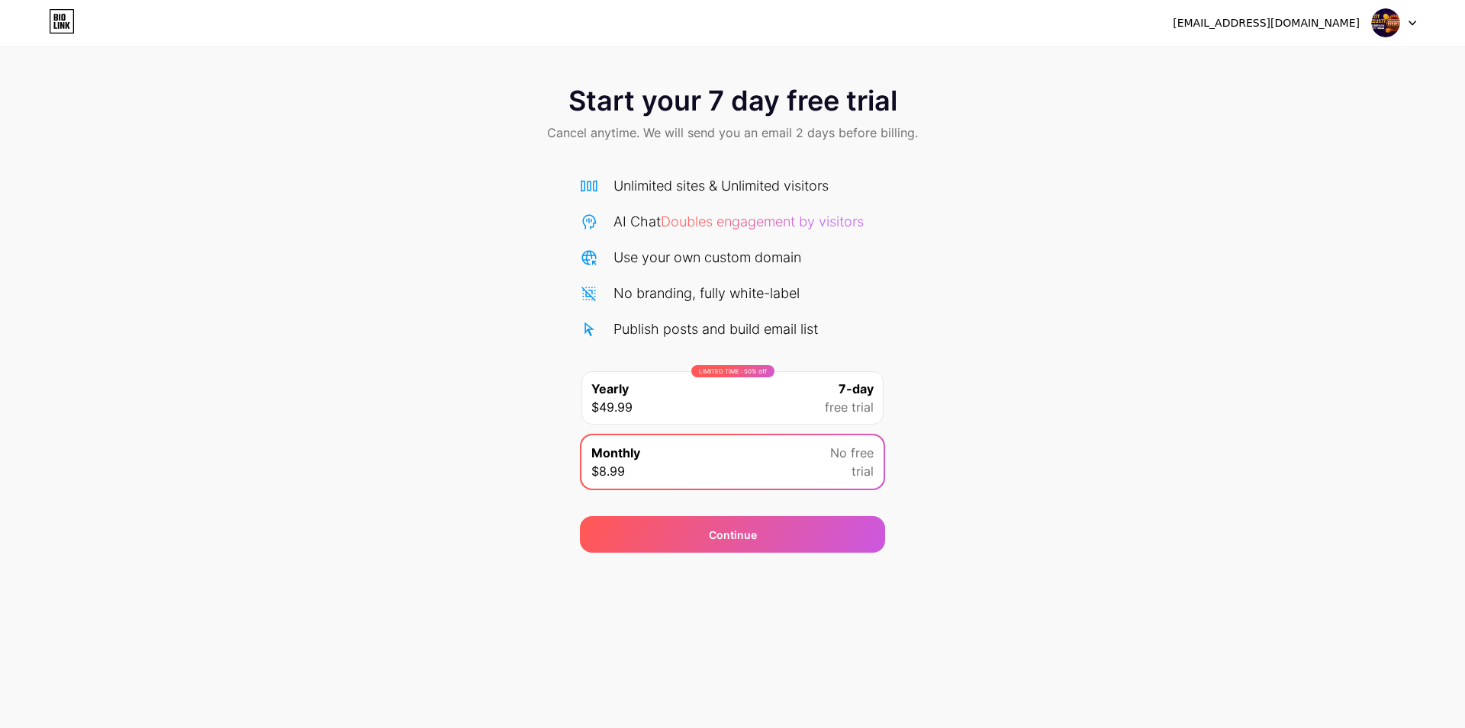
click at [52, 132] on div "Start your 7 day free trial Cancel anytime. We will send you an email 2 days be…" at bounding box center [732, 115] width 1465 height 90
click at [65, 22] on icon at bounding box center [62, 21] width 26 height 24
click at [85, 16] on div "pukul8.official@gmail.com Logout" at bounding box center [732, 22] width 1465 height 27
click at [1375, 22] on img at bounding box center [1385, 22] width 29 height 29
click at [752, 470] on div "Monthly $8.99 No free trial" at bounding box center [732, 462] width 302 height 53
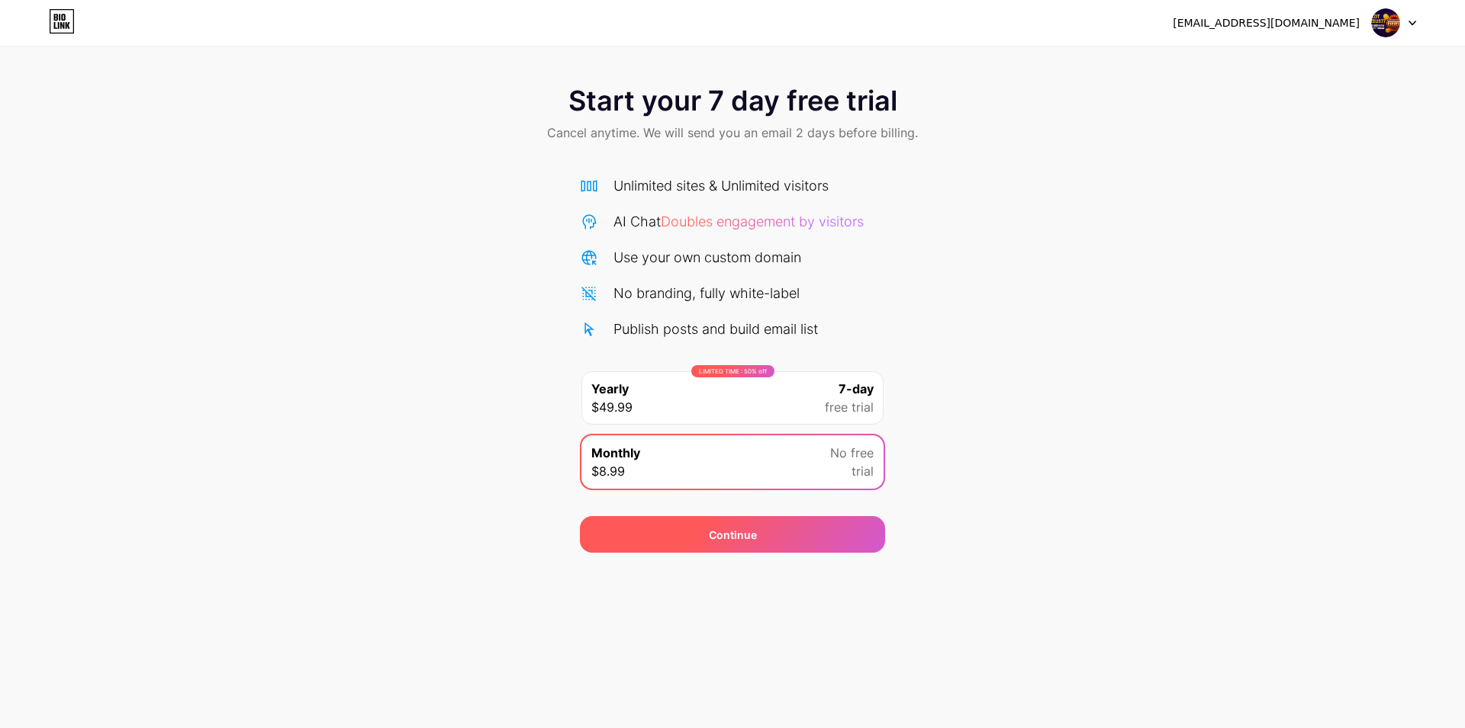
drag, startPoint x: 762, startPoint y: 522, endPoint x: 762, endPoint y: 542, distance: 20.6
click at [762, 542] on div "Continue" at bounding box center [732, 534] width 305 height 37
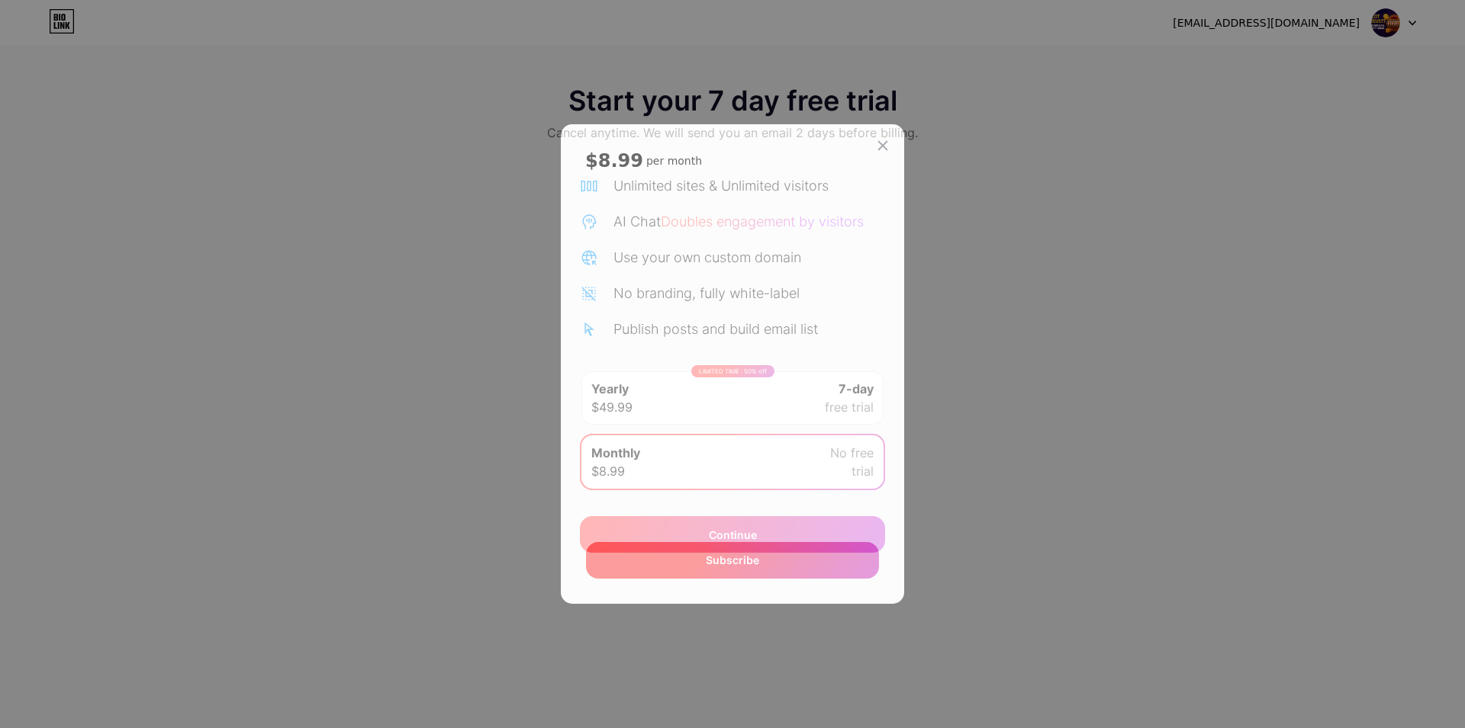
click at [724, 555] on span "Subscribe" at bounding box center [732, 560] width 53 height 16
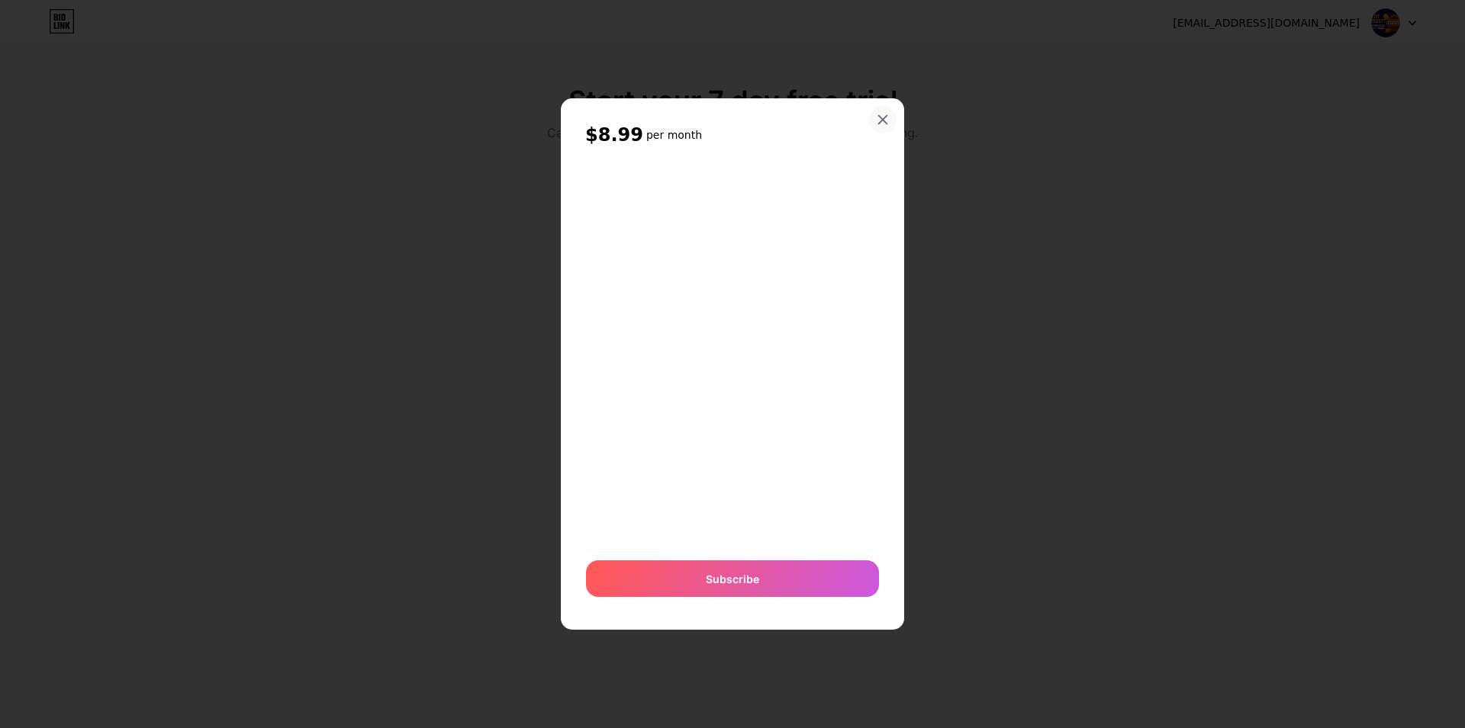
click at [876, 116] on div at bounding box center [882, 119] width 27 height 27
